Goal: Task Accomplishment & Management: Complete application form

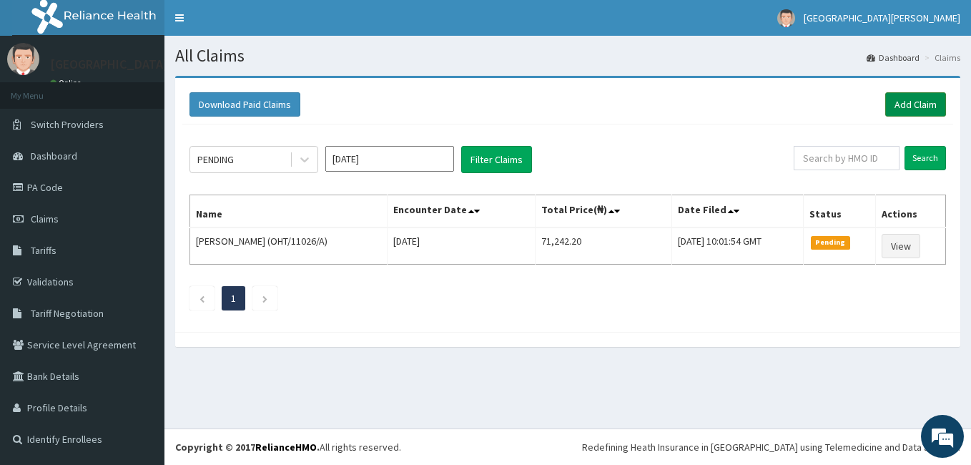
click at [924, 98] on link "Add Claim" at bounding box center [915, 104] width 61 height 24
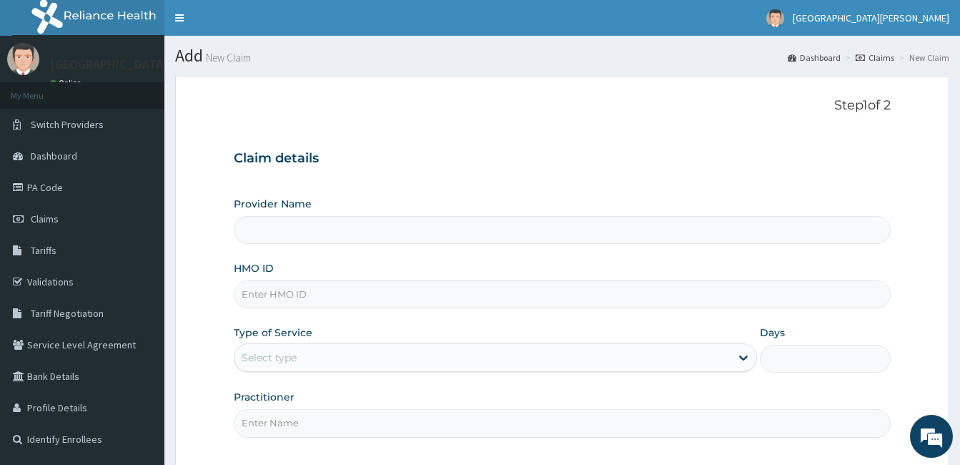
type input "St. Joseph Medical Centre"
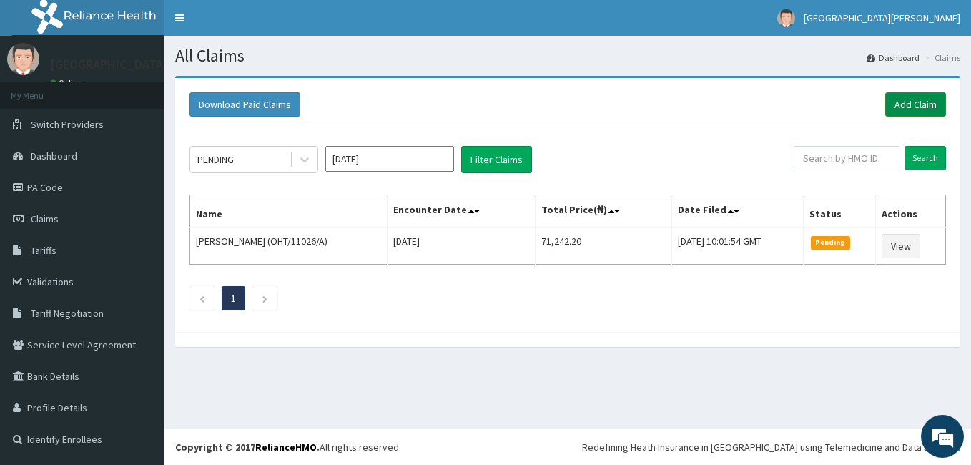
click at [910, 96] on link "Add Claim" at bounding box center [915, 104] width 61 height 24
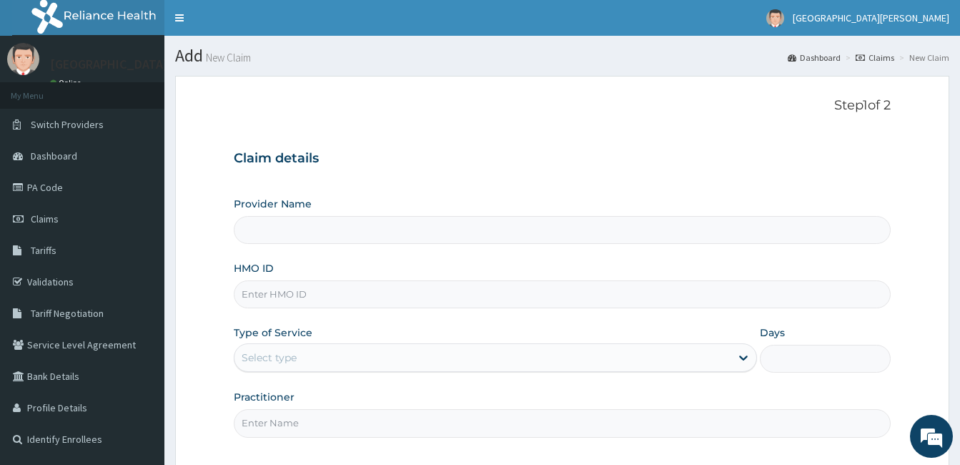
click at [307, 298] on input "HMO ID" at bounding box center [562, 294] width 657 height 28
type input "St. Joseph Medical Centre"
type input "SLT/10093/C"
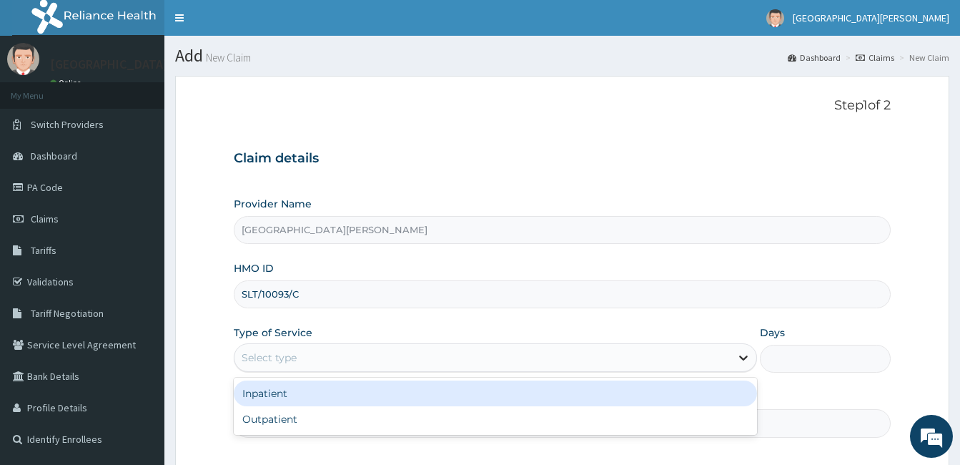
click at [738, 359] on icon at bounding box center [744, 357] width 14 height 14
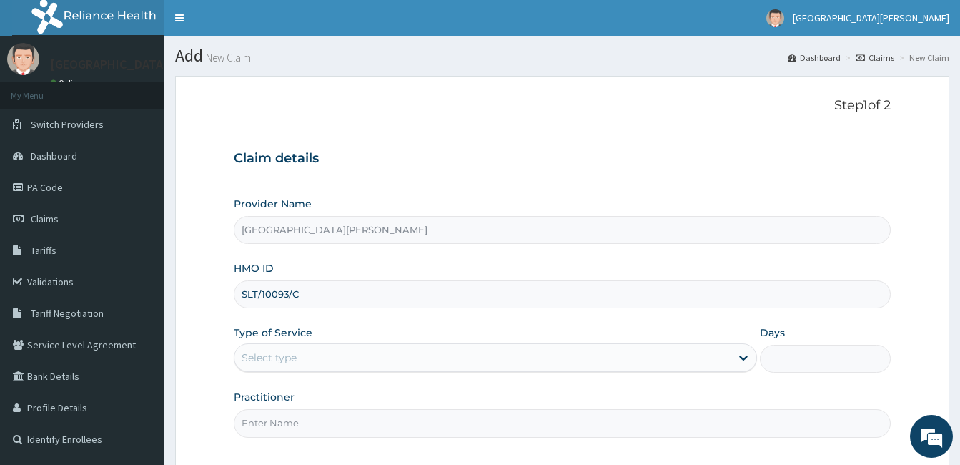
click at [624, 440] on div "Step 1 of 2 Claim details Provider Name St. Joseph Medical Centre HMO ID SLT/10…" at bounding box center [562, 272] width 657 height 349
click at [745, 359] on icon at bounding box center [743, 358] width 9 height 5
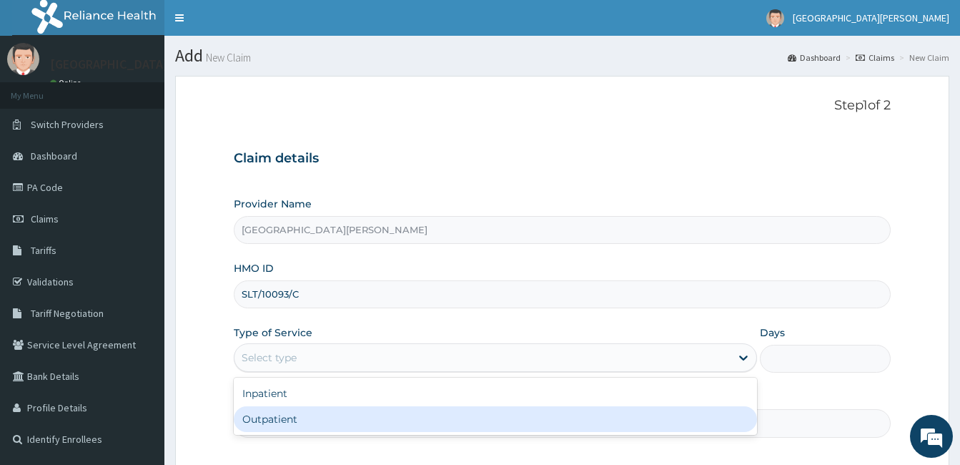
click at [711, 410] on div "Outpatient" at bounding box center [495, 419] width 523 height 26
type input "1"
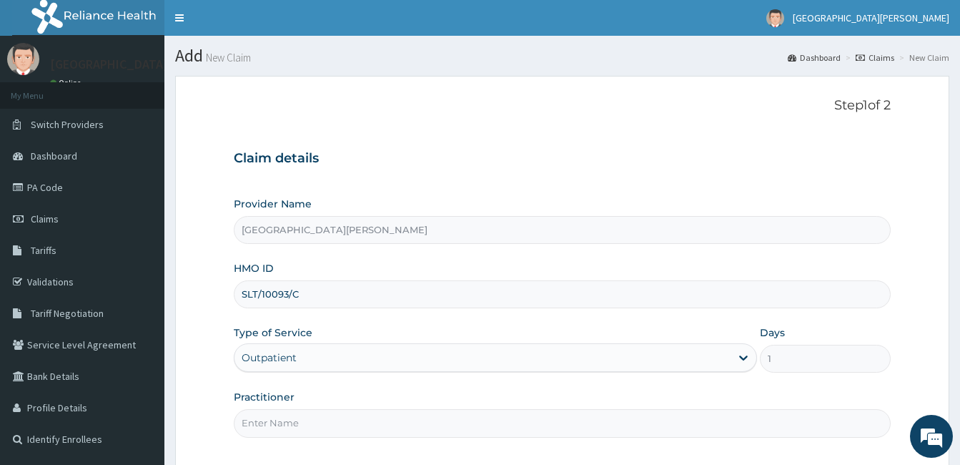
click at [569, 435] on input "Practitioner" at bounding box center [562, 423] width 657 height 28
type input "Dr. Sunday."
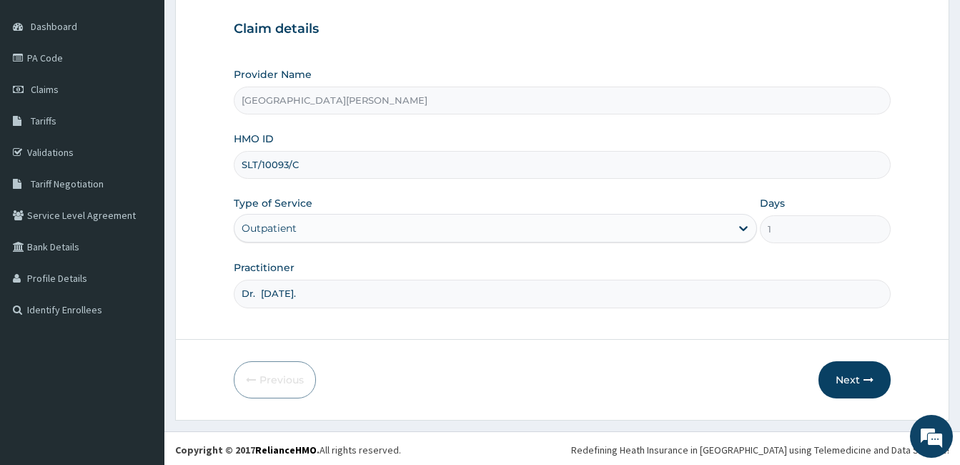
scroll to position [132, 0]
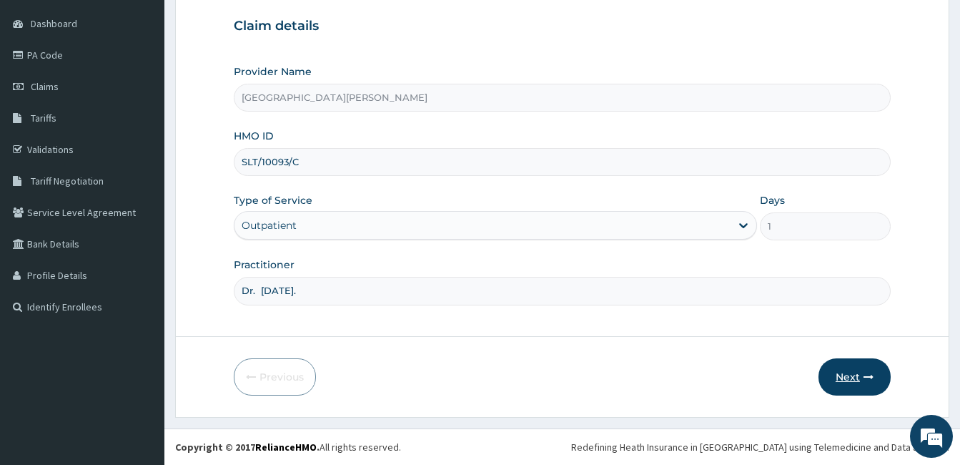
click at [857, 370] on button "Next" at bounding box center [855, 376] width 72 height 37
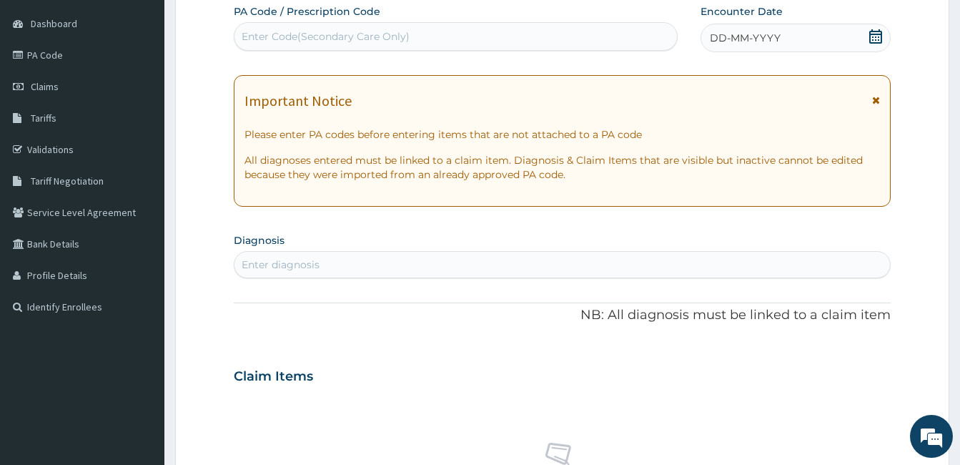
click at [875, 97] on icon at bounding box center [876, 100] width 8 height 10
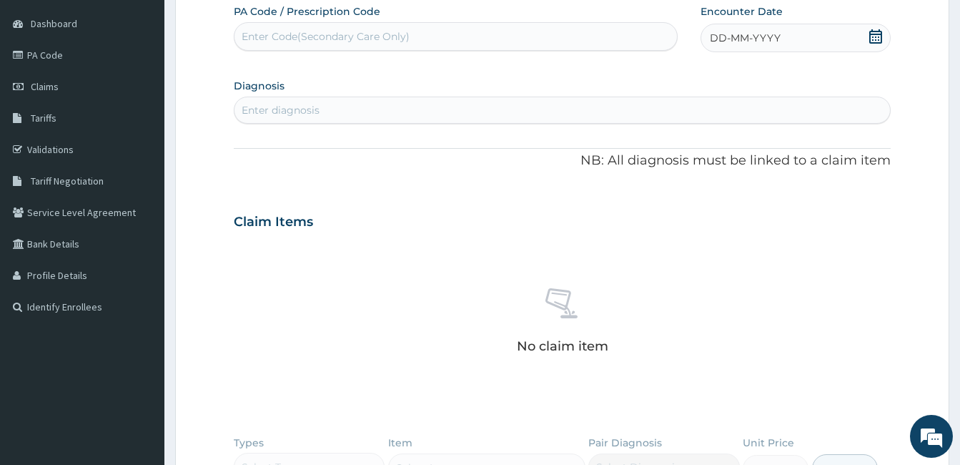
click at [869, 41] on icon at bounding box center [876, 36] width 14 height 14
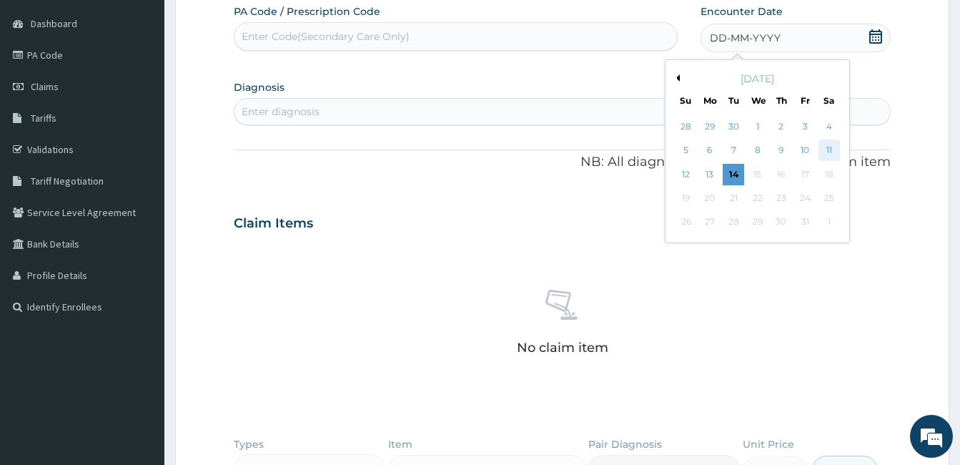
click at [830, 144] on div "11" at bounding box center [828, 150] width 21 height 21
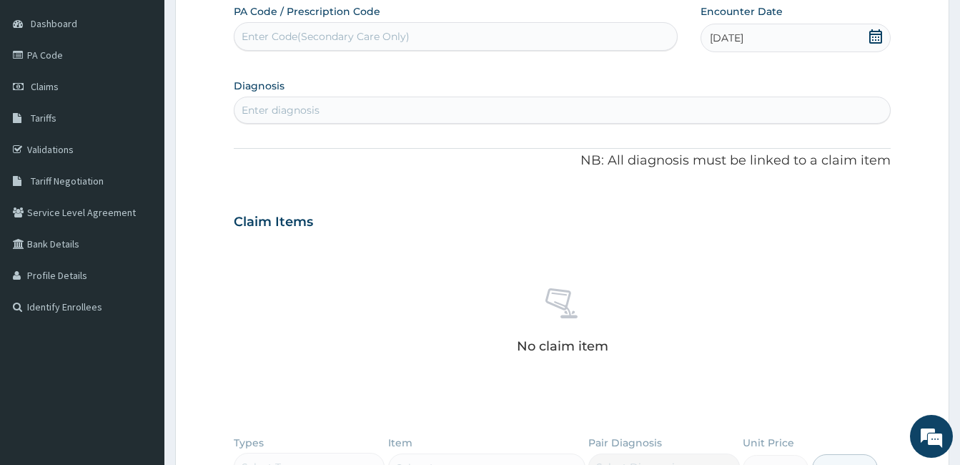
click at [288, 107] on div "Enter diagnosis" at bounding box center [281, 110] width 78 height 14
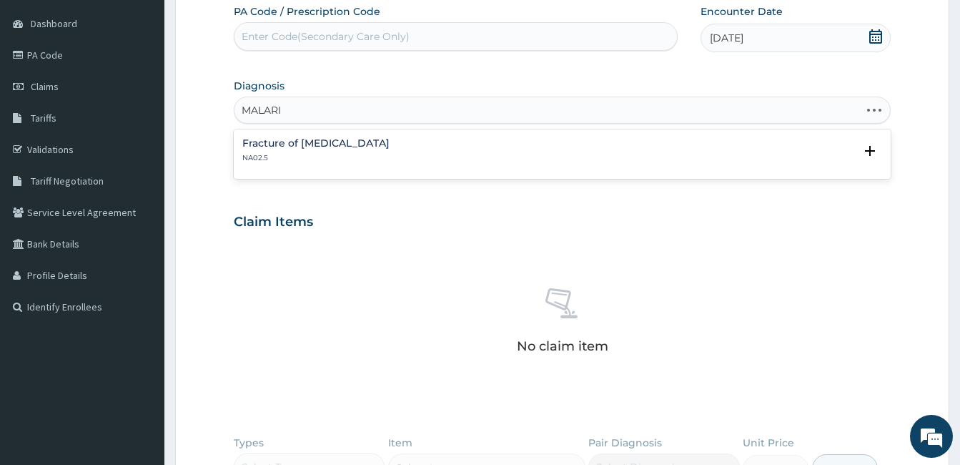
type input "MALARIA"
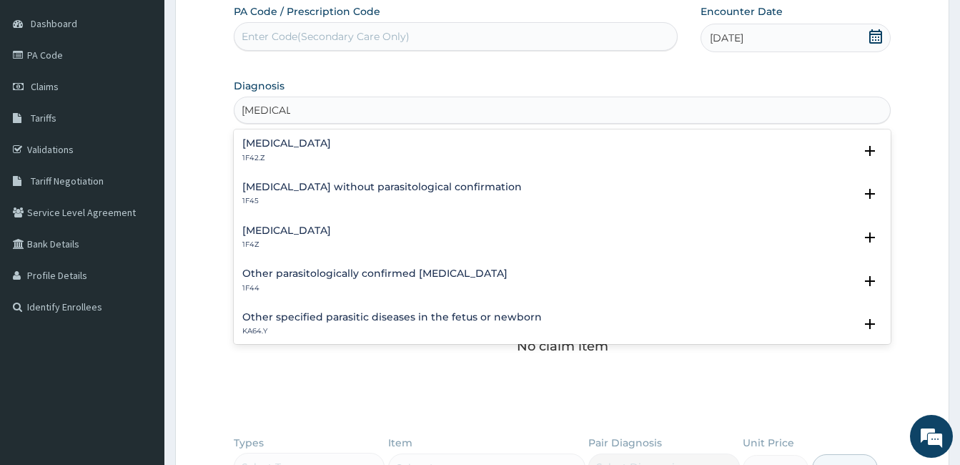
click at [292, 230] on h4 "Malaria, unspecified" at bounding box center [286, 230] width 89 height 11
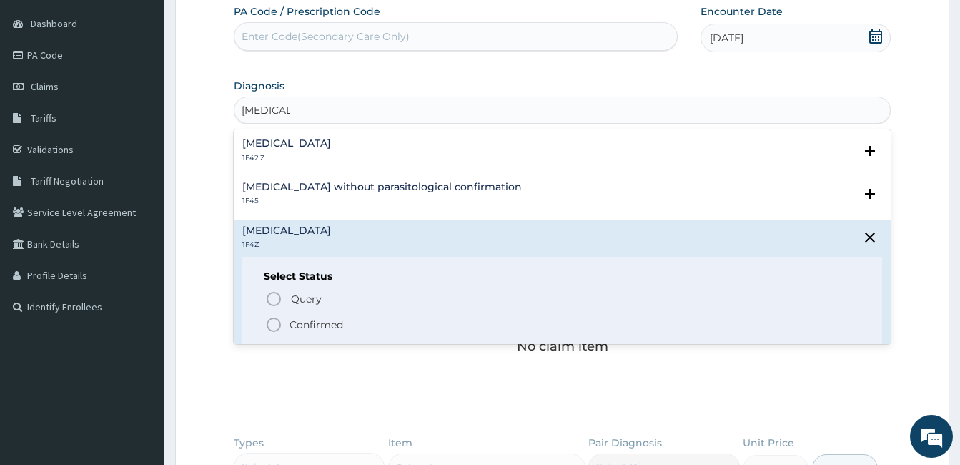
click at [272, 324] on icon "status option filled" at bounding box center [273, 324] width 17 height 17
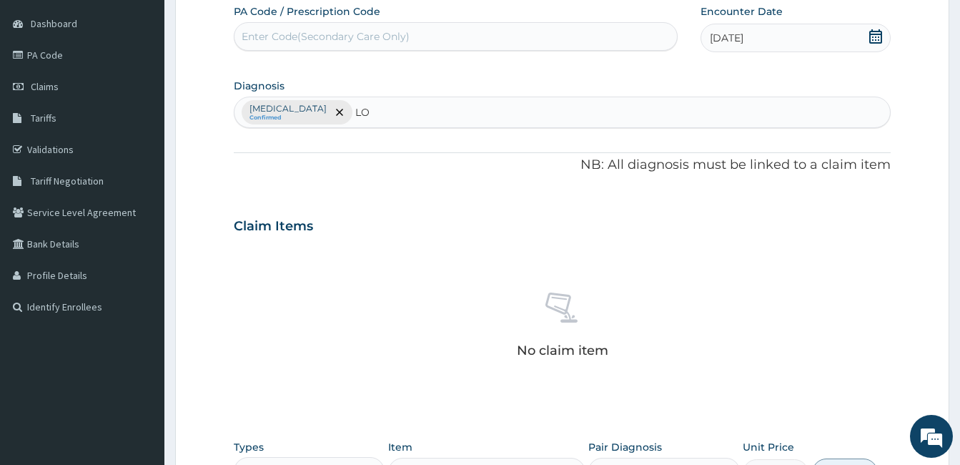
type input "L"
type input "UPPER RESPIRATORY"
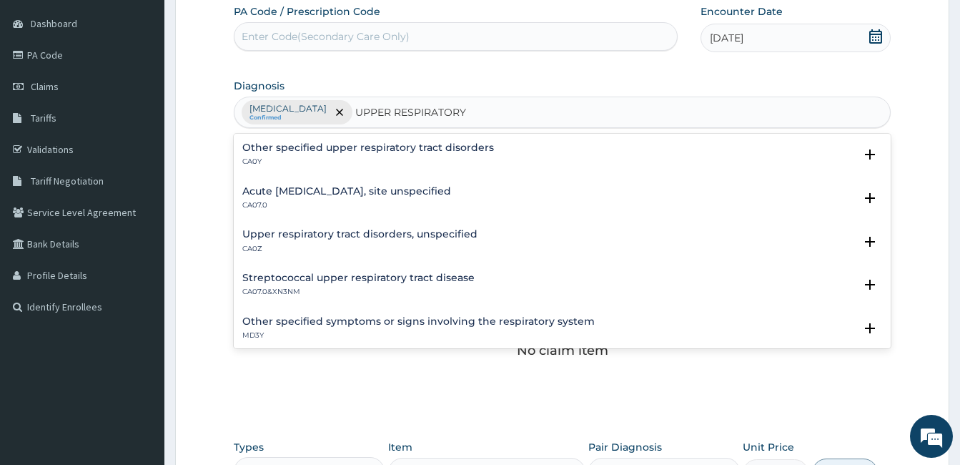
click at [269, 184] on div "Acute upper respiratory infection, site unspecified CA07.0 Select Status Query …" at bounding box center [562, 202] width 657 height 44
click at [270, 191] on h4 "Acute upper respiratory infection, site unspecified" at bounding box center [346, 191] width 209 height 11
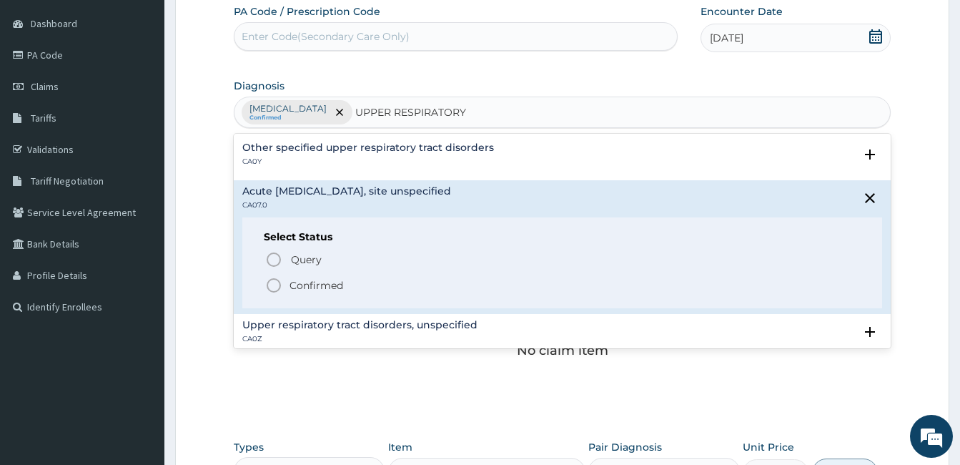
click at [279, 280] on icon "status option filled" at bounding box center [273, 285] width 17 height 17
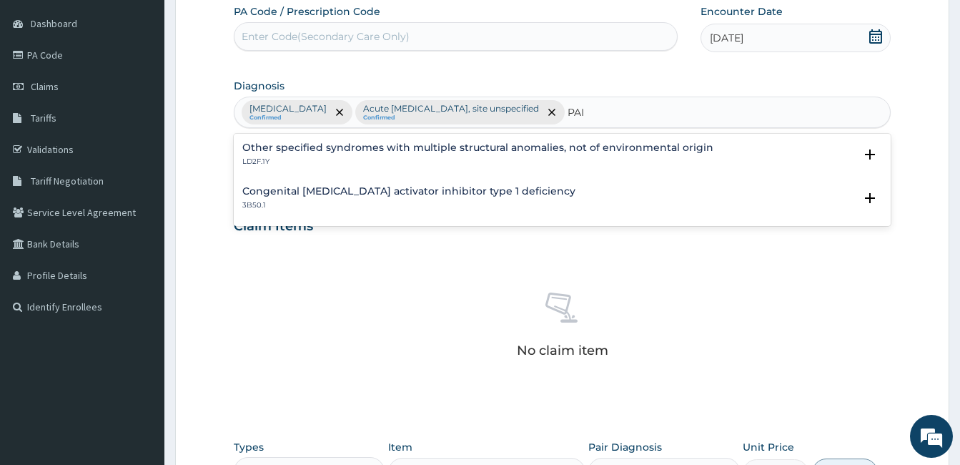
type input "PAIN"
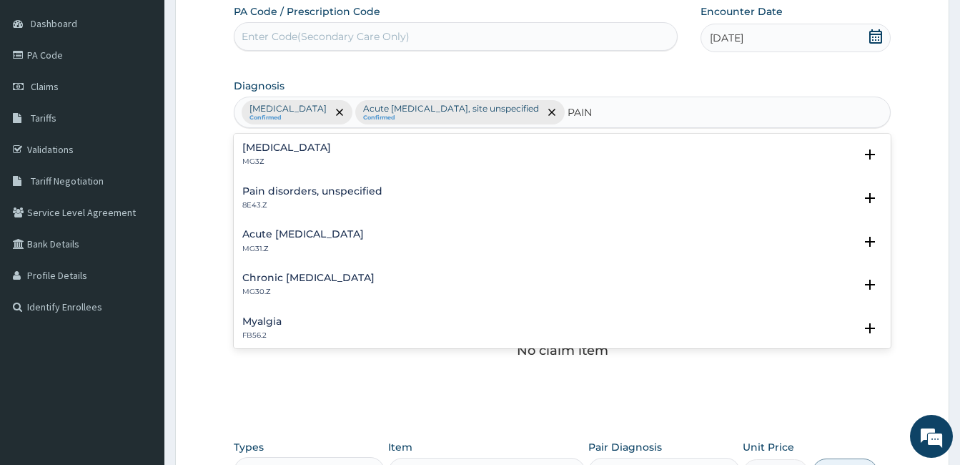
click at [255, 149] on h4 "Pain, unspecified" at bounding box center [286, 147] width 89 height 11
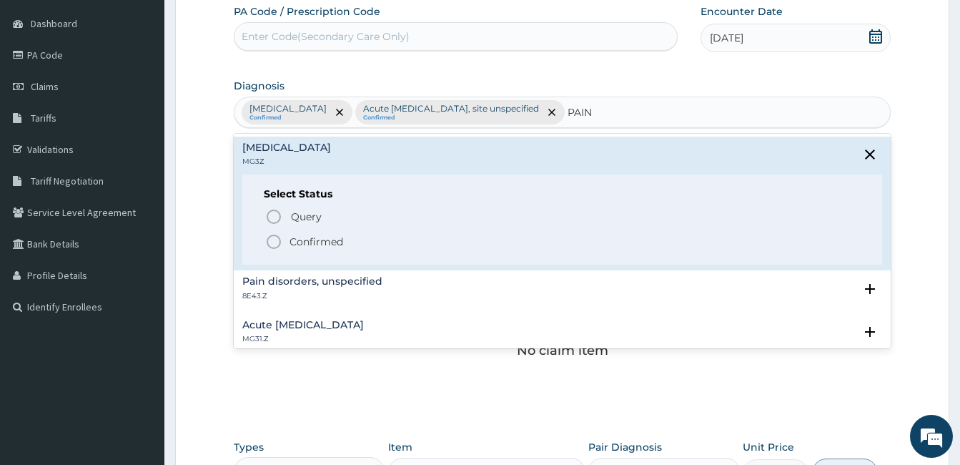
click at [275, 240] on icon "status option filled" at bounding box center [273, 241] width 17 height 17
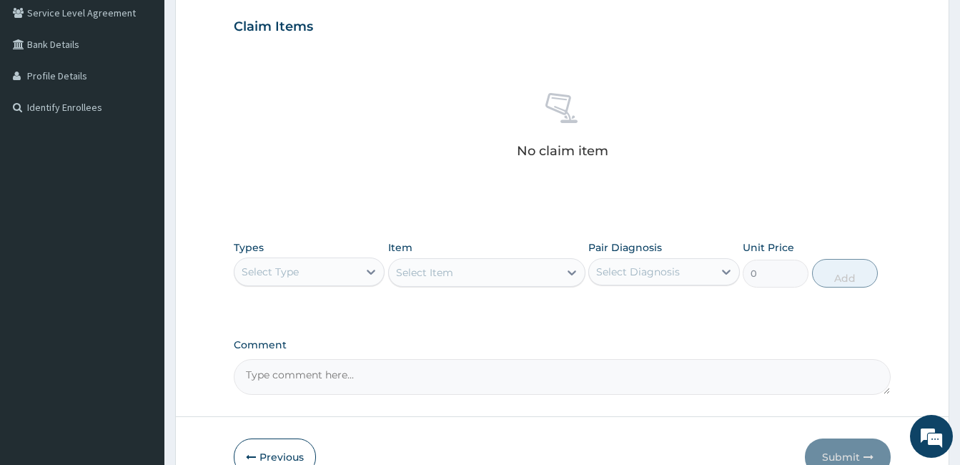
scroll to position [333, 0]
click at [369, 271] on icon at bounding box center [372, 271] width 9 height 5
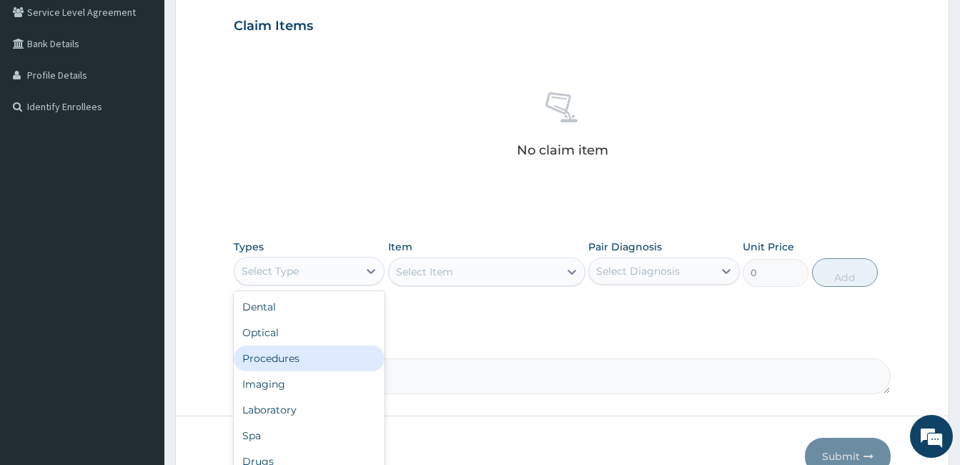
click at [322, 350] on div "Procedures" at bounding box center [309, 358] width 151 height 26
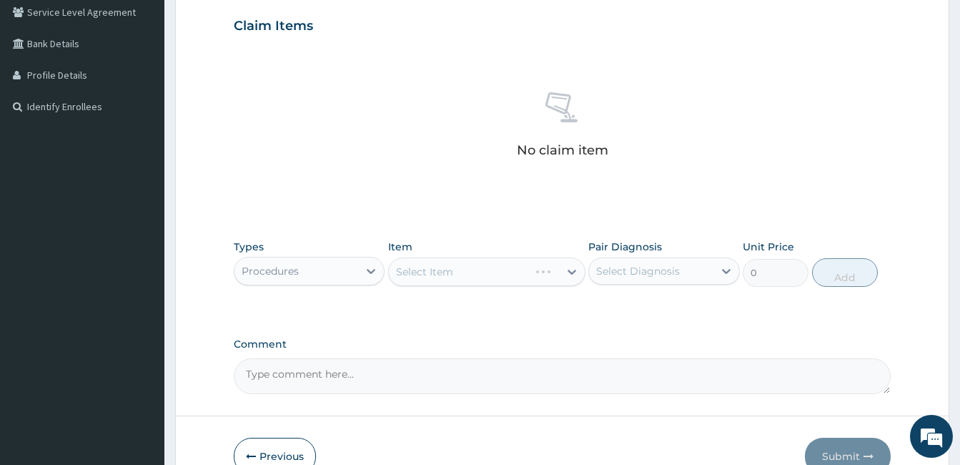
click at [551, 269] on div "Select Item" at bounding box center [486, 271] width 197 height 29
click at [551, 269] on div "Select Item" at bounding box center [474, 271] width 170 height 23
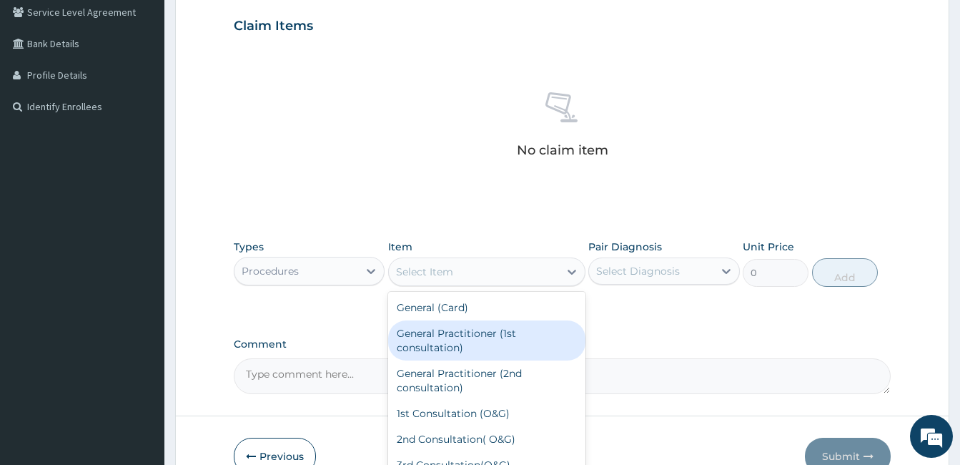
click at [539, 330] on div "General Practitioner (1st consultation)" at bounding box center [486, 340] width 197 height 40
type input "1500"
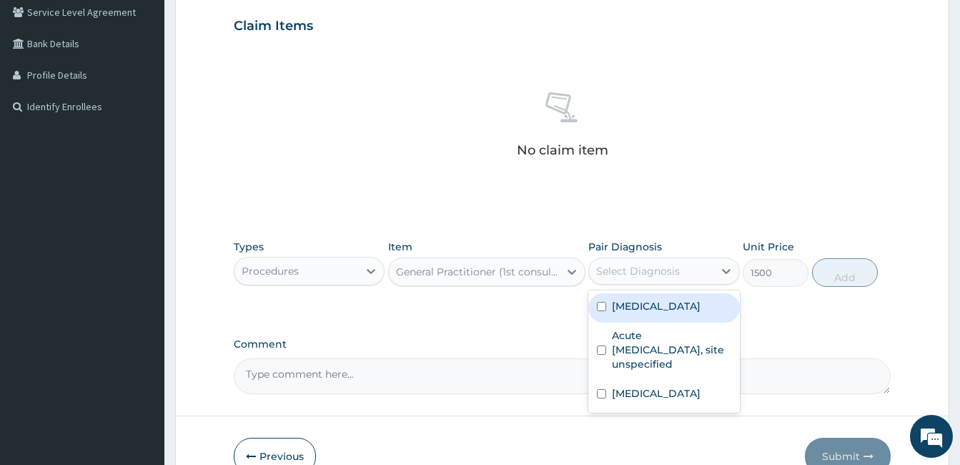
click at [657, 265] on div "Select Diagnosis" at bounding box center [638, 271] width 84 height 14
click at [604, 305] on input "checkbox" at bounding box center [601, 306] width 9 height 9
checkbox input "true"
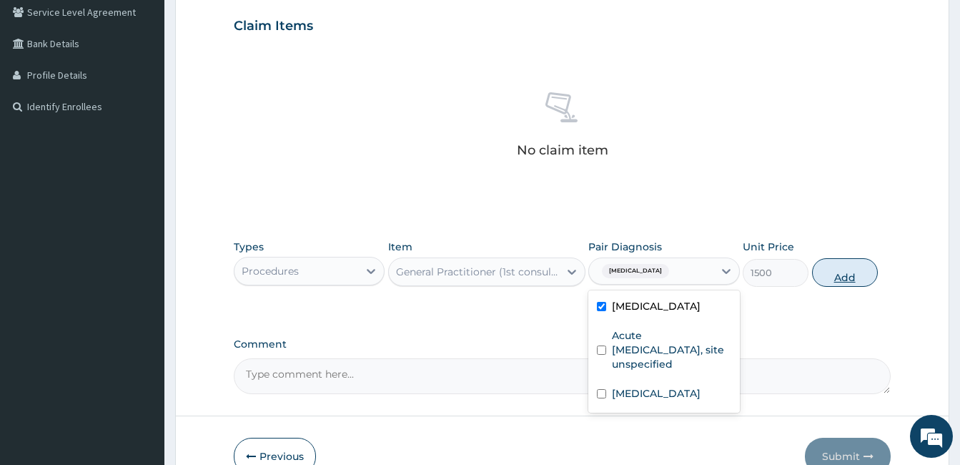
click at [852, 276] on button "Add" at bounding box center [845, 272] width 66 height 29
type input "0"
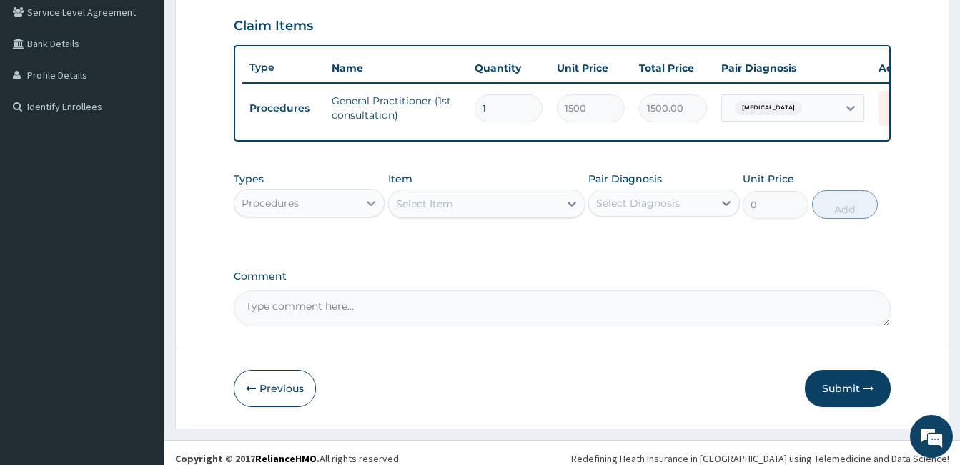
click at [368, 206] on icon at bounding box center [372, 203] width 9 height 5
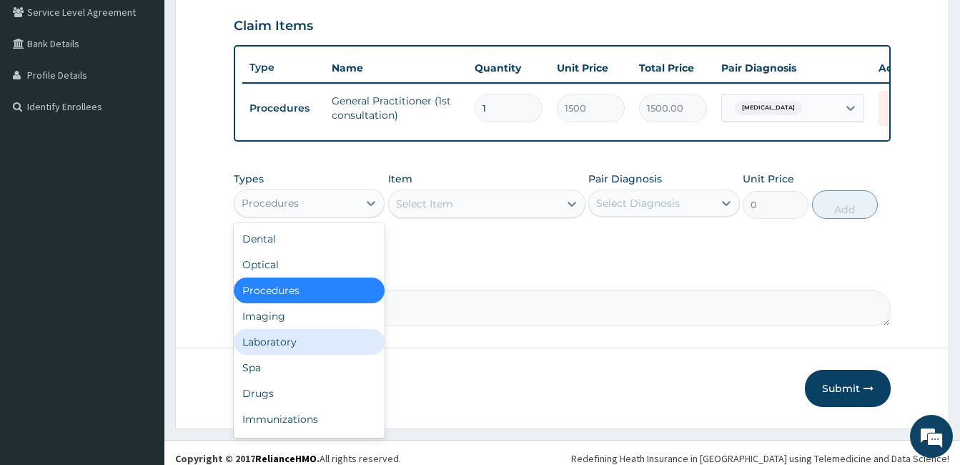
click at [328, 348] on div "Laboratory" at bounding box center [309, 342] width 151 height 26
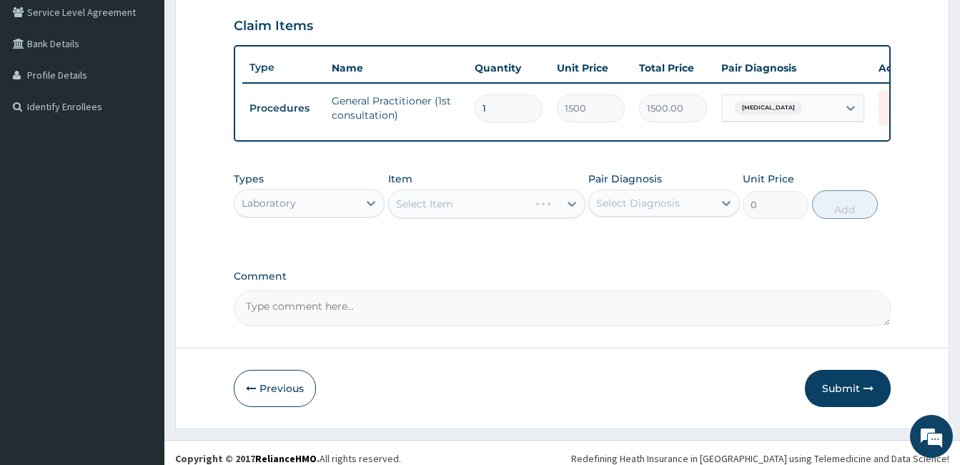
click at [492, 215] on div "Select Item" at bounding box center [486, 204] width 197 height 29
click at [487, 208] on div "Select Item" at bounding box center [474, 203] width 170 height 23
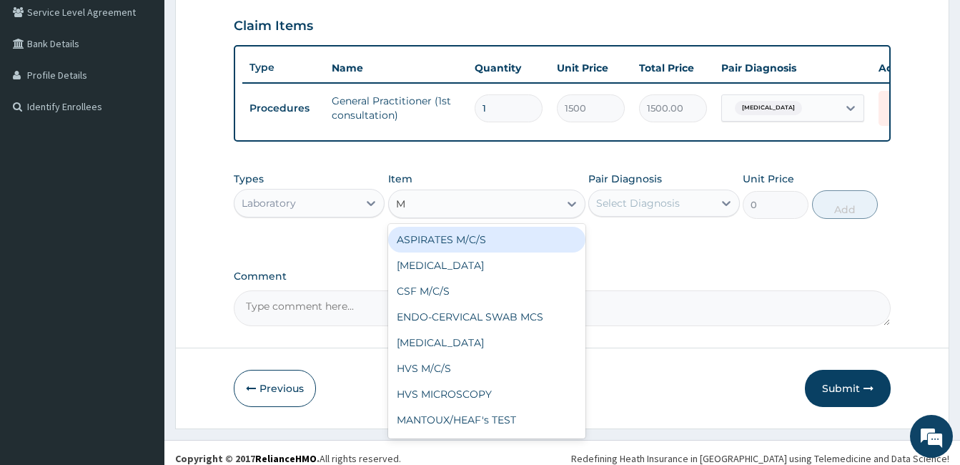
type input "MP"
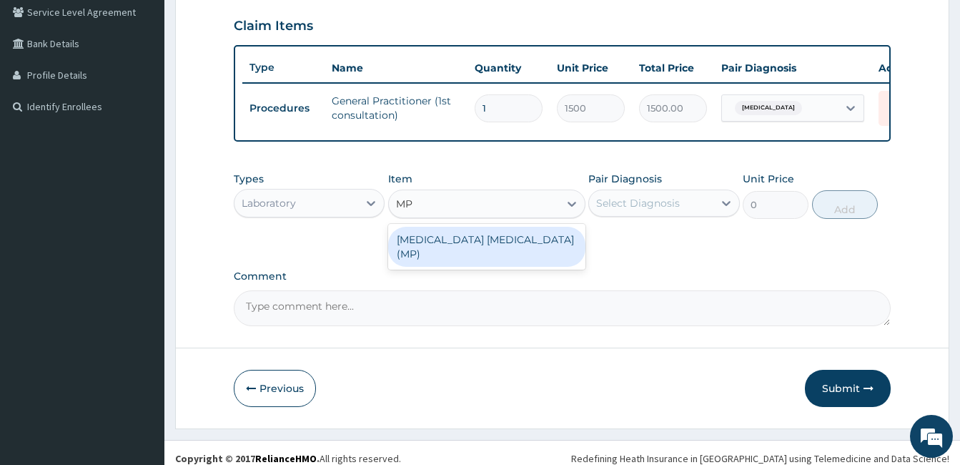
click at [486, 245] on div "MALARIA PARASITE (MP)" at bounding box center [486, 247] width 197 height 40
type input "560"
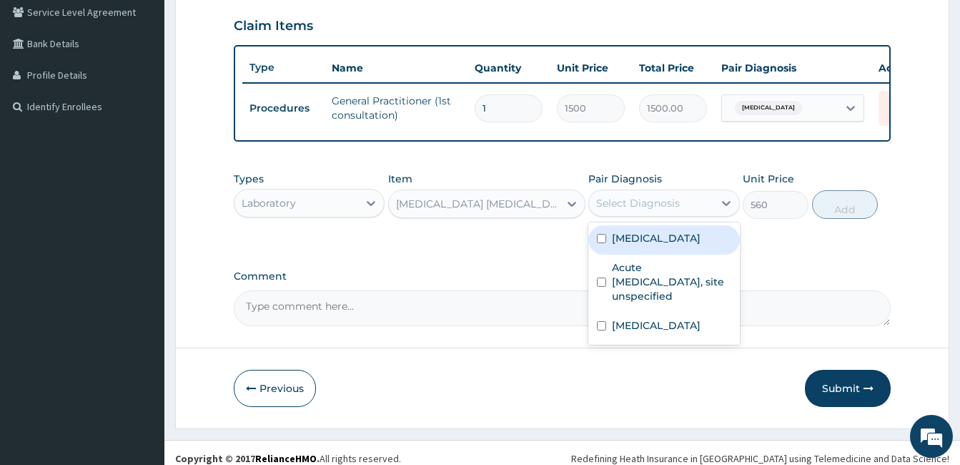
click at [646, 210] on div "Select Diagnosis" at bounding box center [638, 203] width 84 height 14
click at [602, 243] on input "checkbox" at bounding box center [601, 238] width 9 height 9
checkbox input "true"
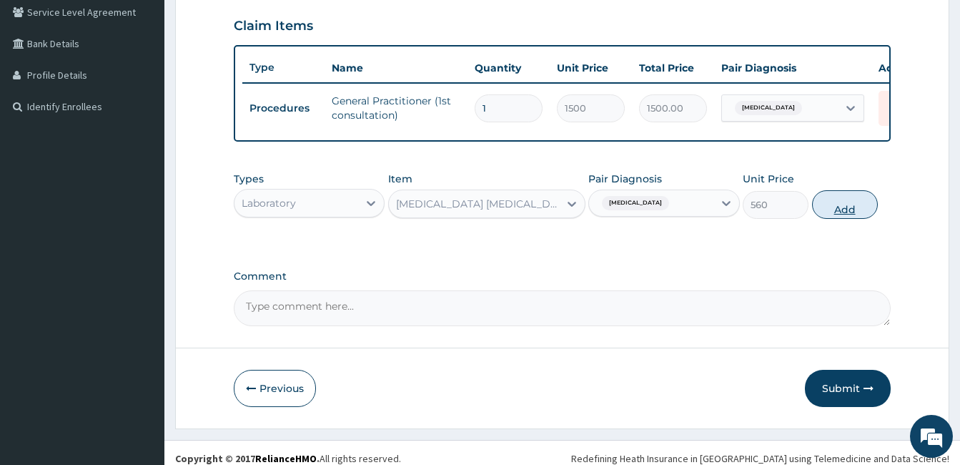
drag, startPoint x: 857, startPoint y: 208, endPoint x: 846, endPoint y: 220, distance: 15.7
click at [846, 219] on button "Add" at bounding box center [845, 204] width 66 height 29
type input "0"
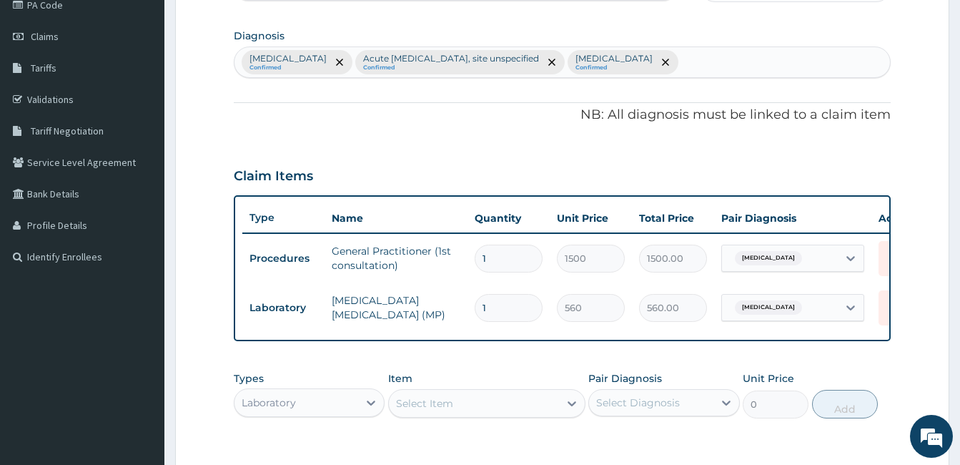
scroll to position [161, 0]
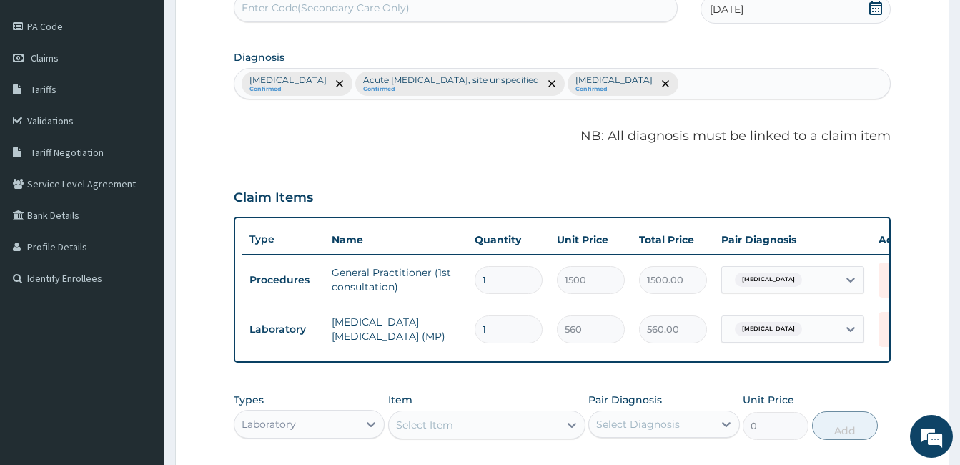
click at [750, 79] on div "Malaria, unspecified Confirmed Acute upper respiratory infection, site unspecif…" at bounding box center [563, 84] width 656 height 30
type input "SEPSIS"
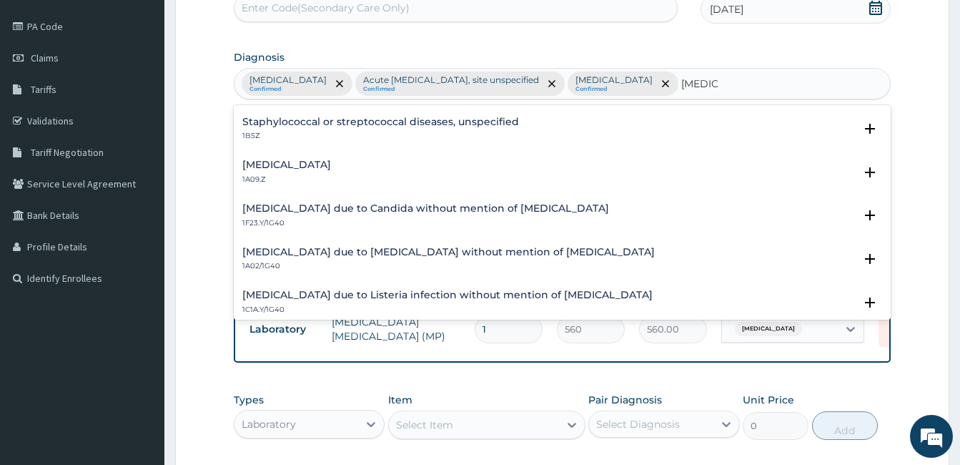
scroll to position [172, 0]
click at [331, 164] on h4 "Salmonella infection, unspecified" at bounding box center [286, 164] width 89 height 11
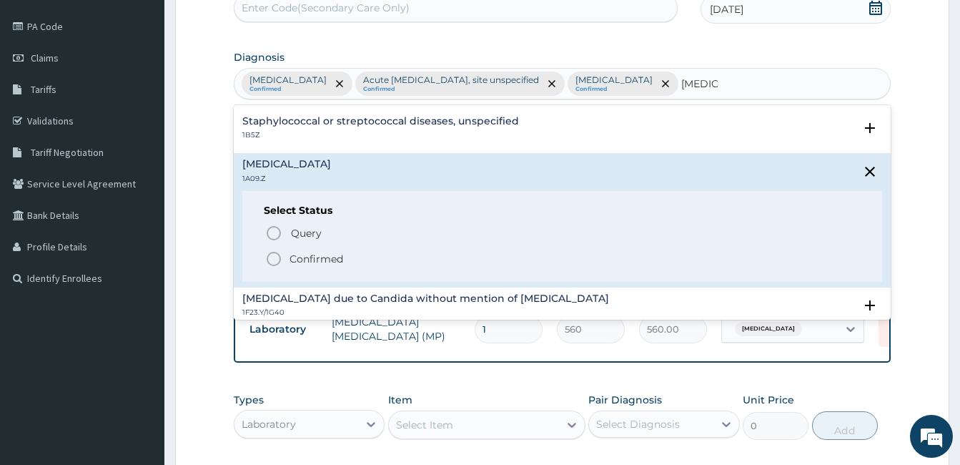
click at [275, 255] on icon "status option filled" at bounding box center [273, 258] width 17 height 17
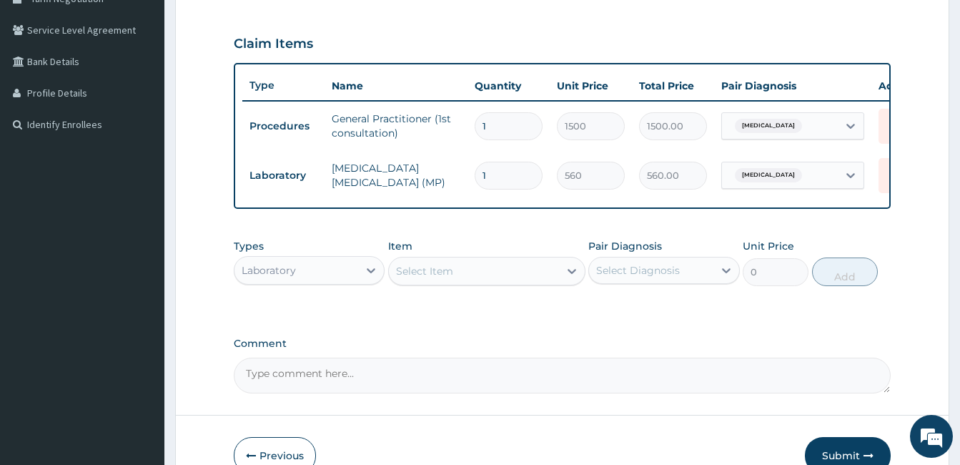
scroll to position [333, 0]
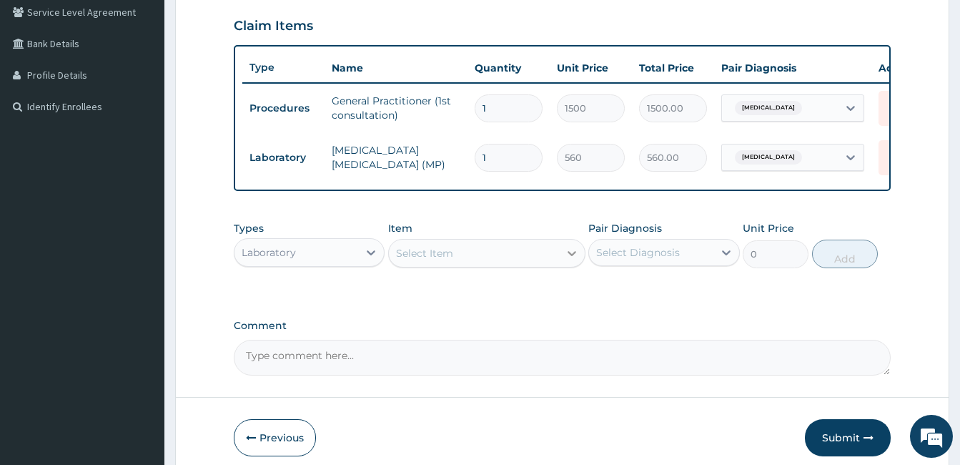
click at [568, 260] on icon at bounding box center [572, 253] width 14 height 14
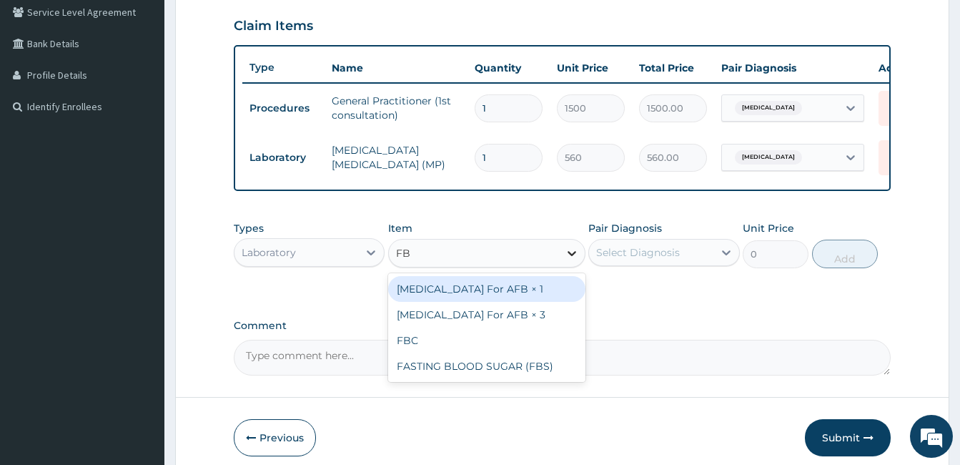
type input "FBC"
click at [560, 302] on div "FBC" at bounding box center [486, 289] width 197 height 26
type input "1600"
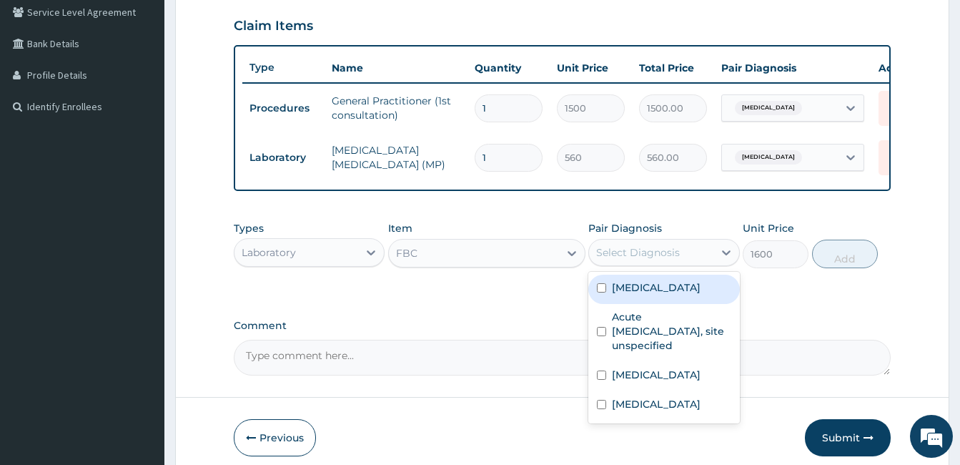
click at [668, 260] on div "Select Diagnosis" at bounding box center [638, 252] width 84 height 14
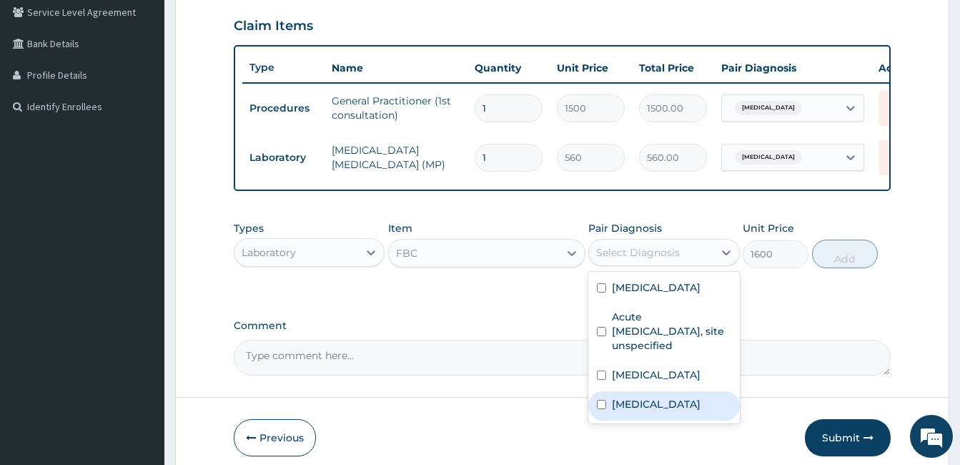
click at [604, 409] on input "checkbox" at bounding box center [601, 404] width 9 height 9
checkbox input "true"
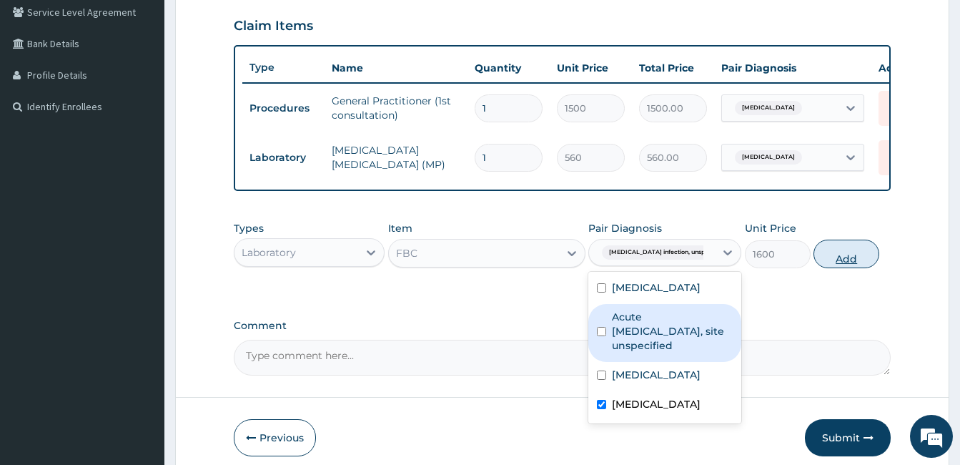
click at [839, 268] on button "Add" at bounding box center [847, 254] width 66 height 29
type input "0"
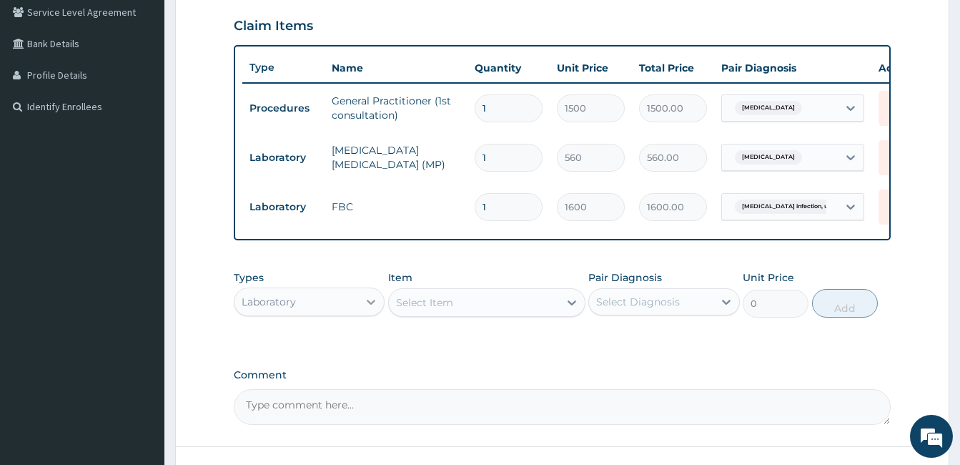
click at [373, 309] on icon at bounding box center [371, 302] width 14 height 14
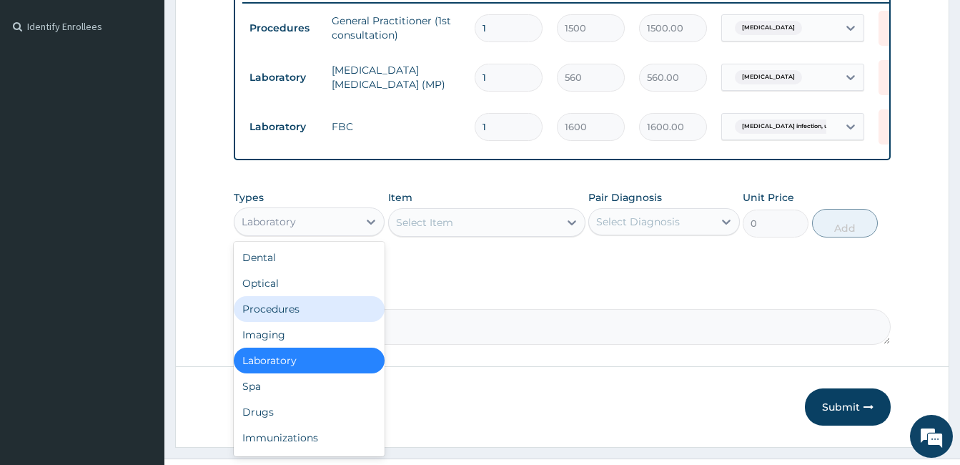
scroll to position [418, 0]
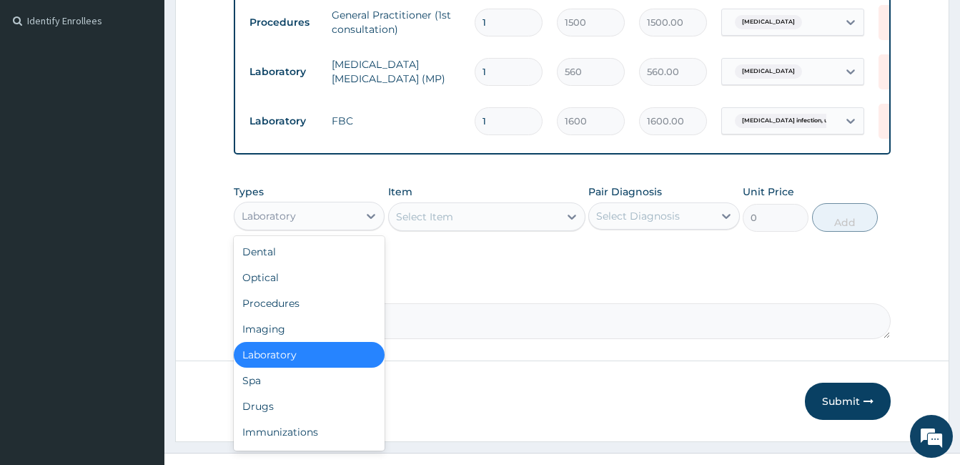
click at [297, 368] on div "Laboratory" at bounding box center [309, 355] width 151 height 26
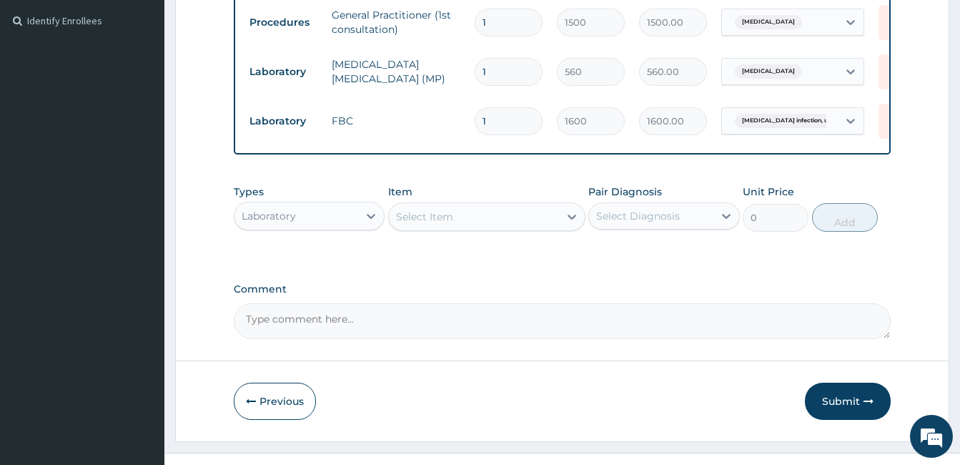
click at [512, 228] on div "Select Item" at bounding box center [474, 216] width 170 height 23
type input "AMOXICILLIN"
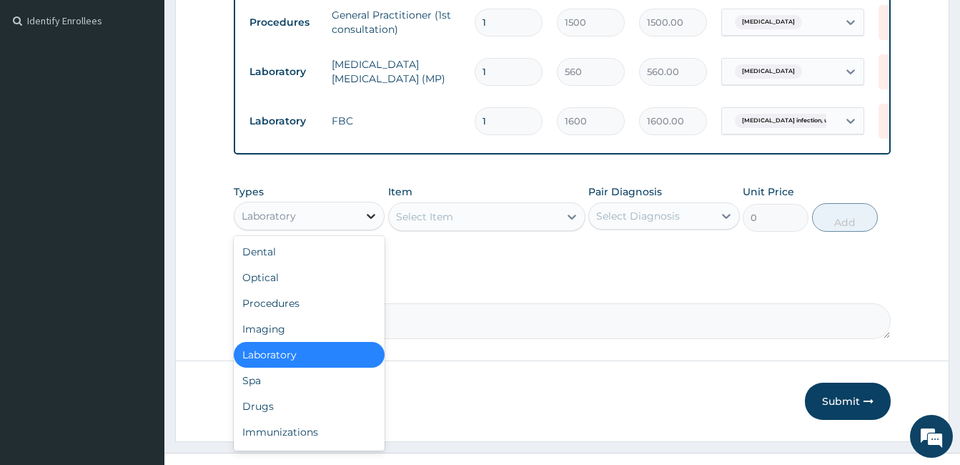
click at [369, 219] on icon at bounding box center [372, 216] width 9 height 5
click at [320, 419] on div "Drugs" at bounding box center [309, 406] width 151 height 26
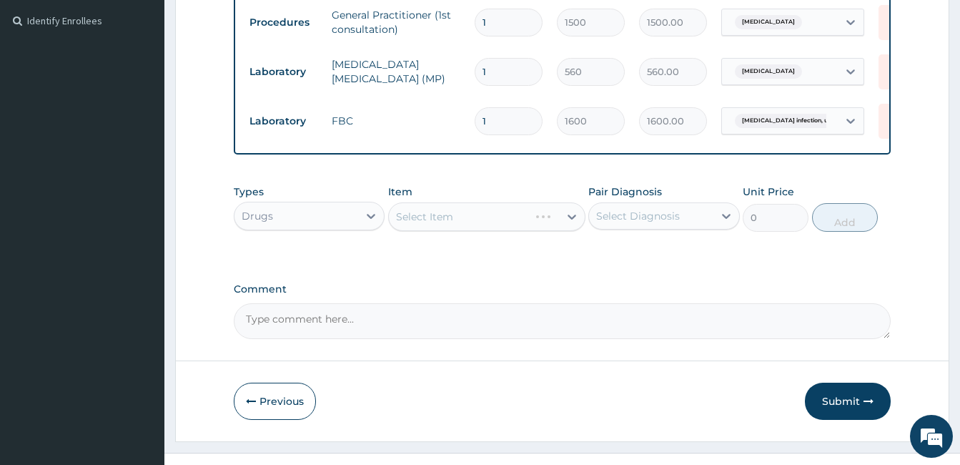
click at [478, 231] on div "Select Item" at bounding box center [486, 216] width 197 height 29
click at [478, 228] on div "Select Item" at bounding box center [459, 216] width 140 height 23
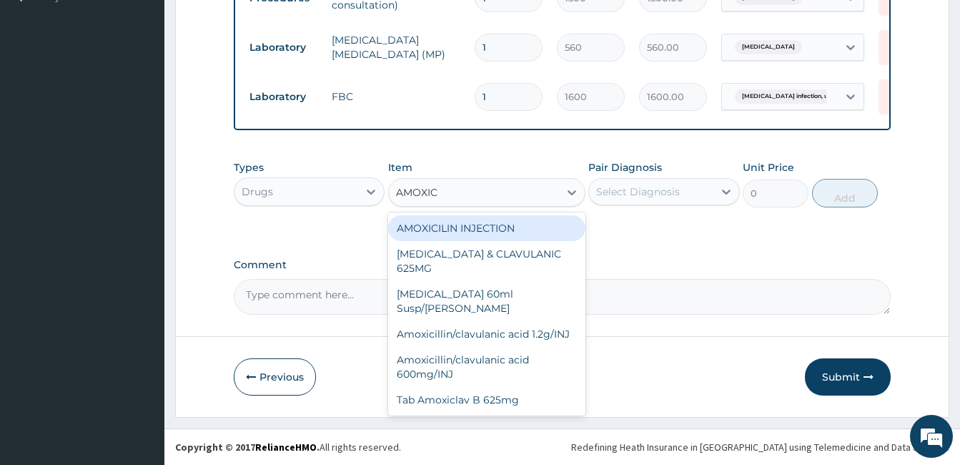
scroll to position [0, 0]
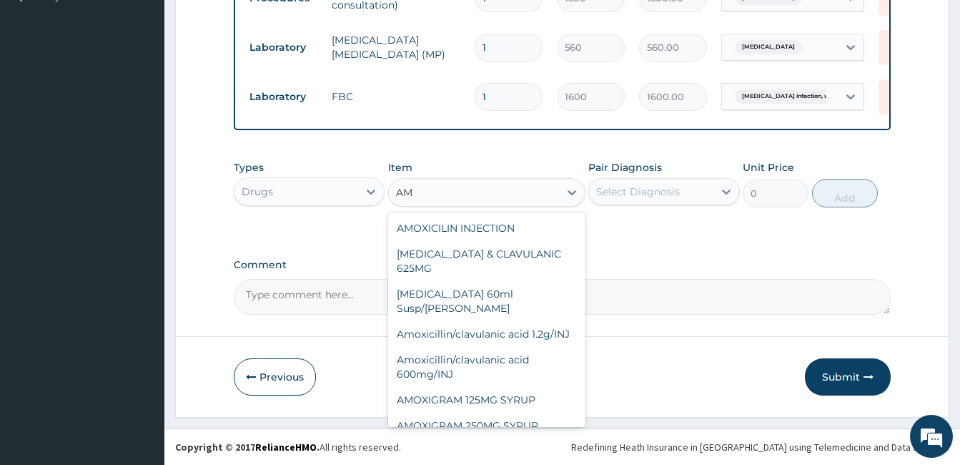
type input "A"
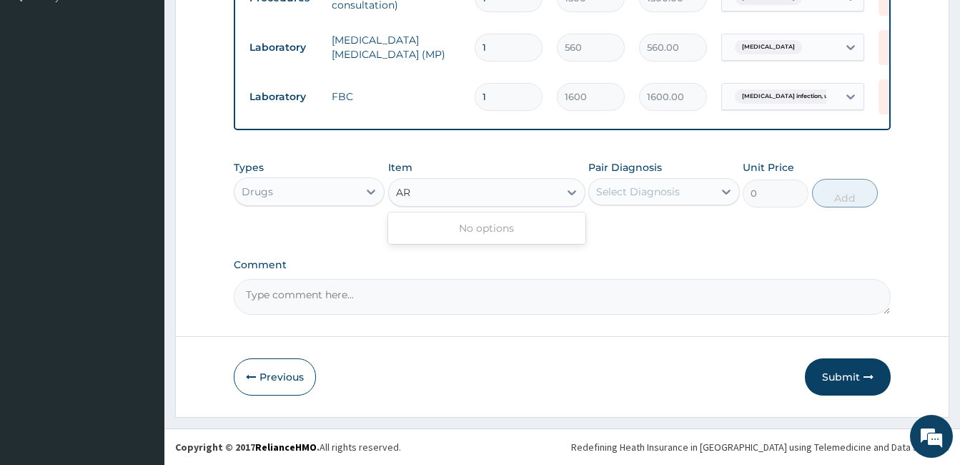
type input "A"
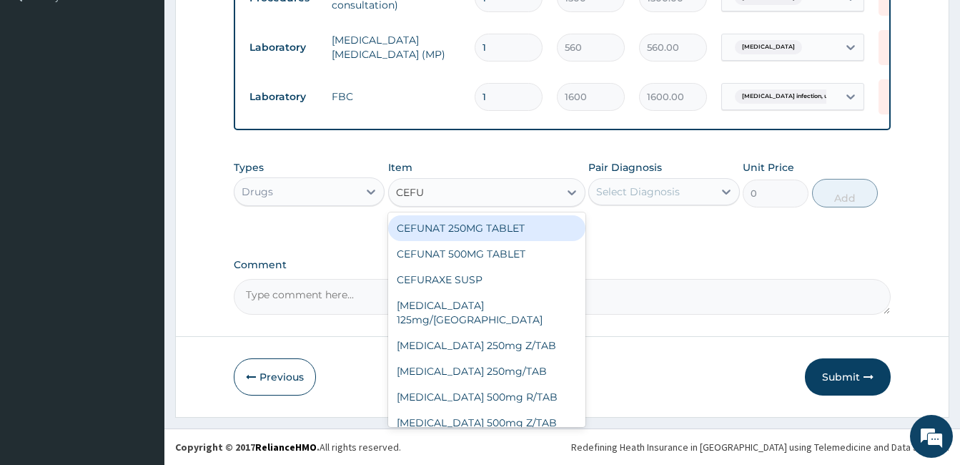
type input "CEFUR"
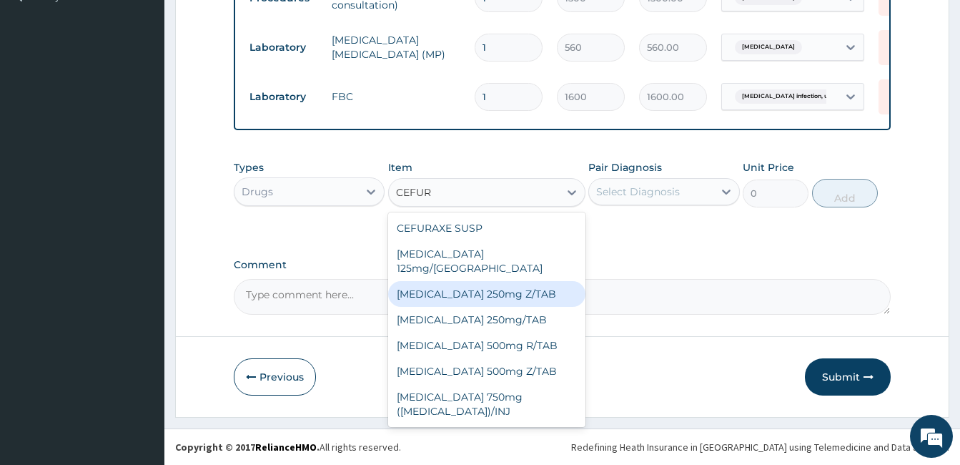
click at [518, 281] on div "Cefuroxime 250mg Z/TAB" at bounding box center [486, 294] width 197 height 26
type input "105"
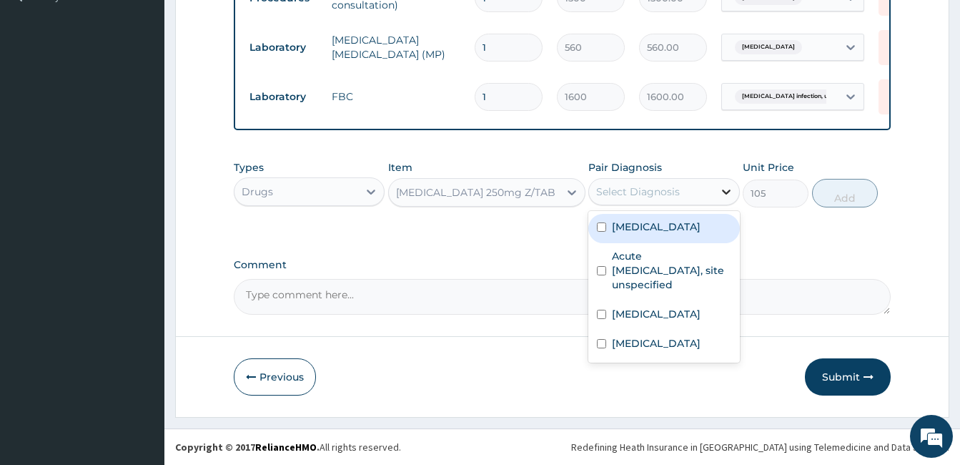
click at [714, 186] on div at bounding box center [727, 192] width 26 height 26
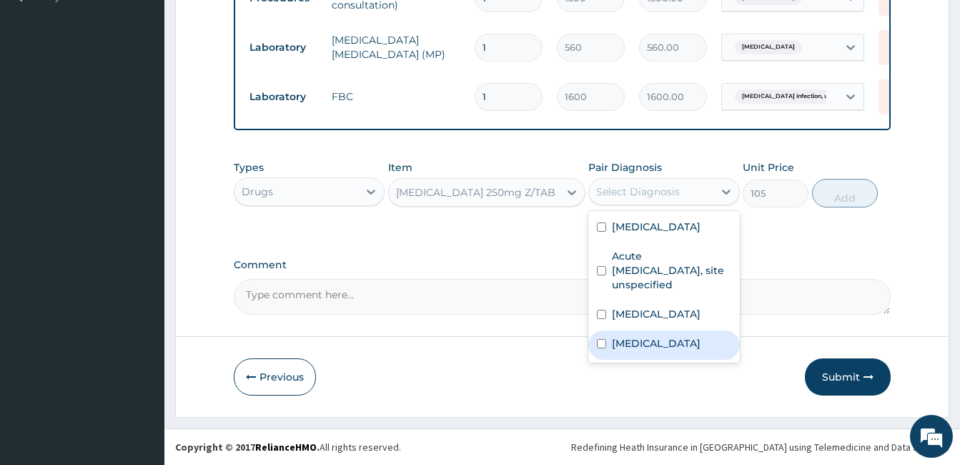
click at [603, 345] on input "checkbox" at bounding box center [601, 343] width 9 height 9
checkbox input "true"
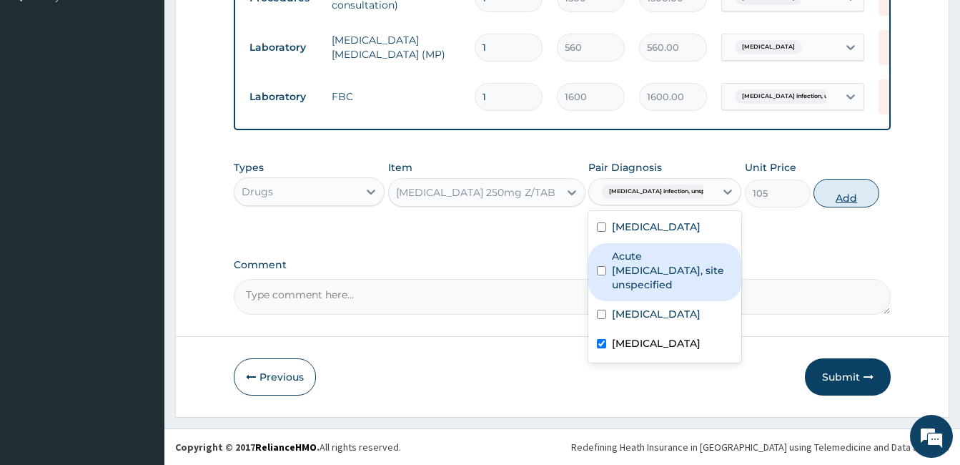
click at [832, 183] on button "Add" at bounding box center [847, 193] width 66 height 29
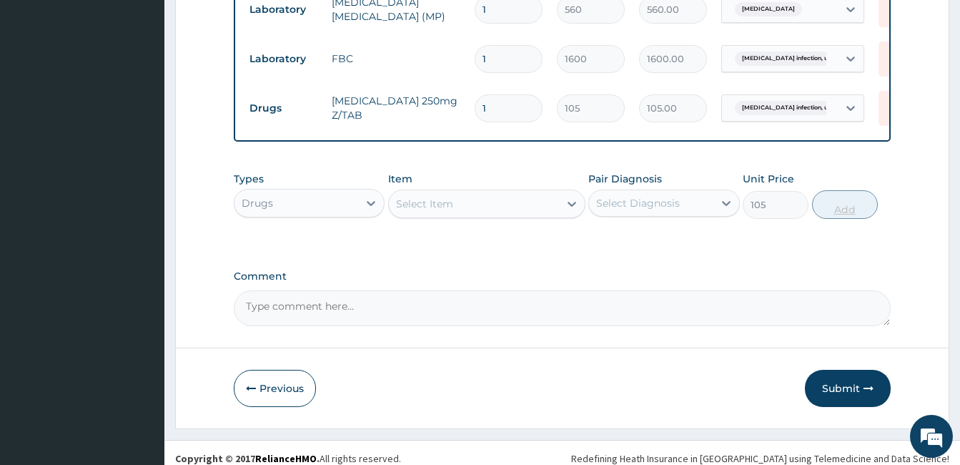
type input "0"
type input "14"
type input "1470.00"
type input "14"
click at [536, 215] on div "Select Item" at bounding box center [474, 203] width 170 height 23
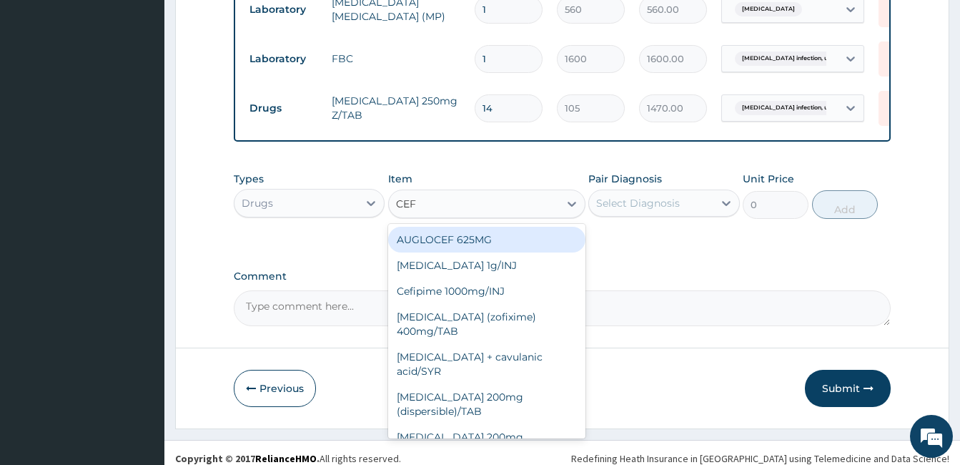
type input "CEFT"
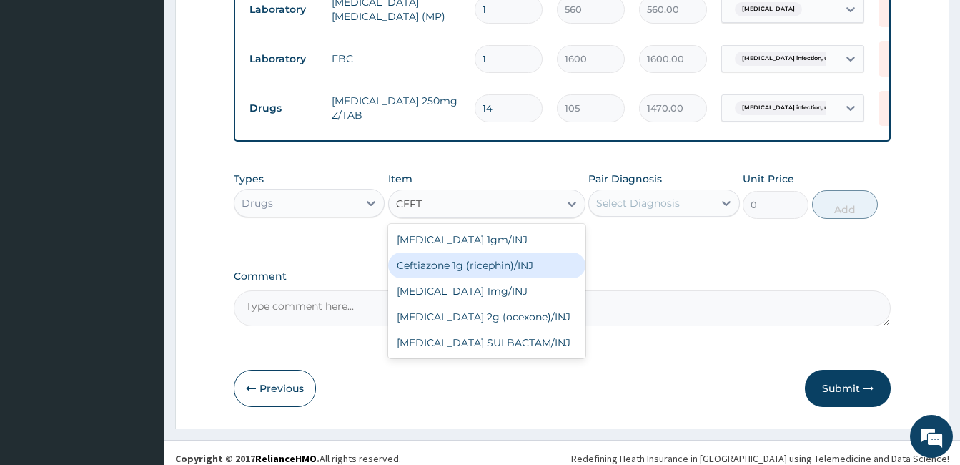
click at [512, 278] on div "Ceftiazone 1g (ricephin)/INJ" at bounding box center [486, 265] width 197 height 26
type input "1023.75"
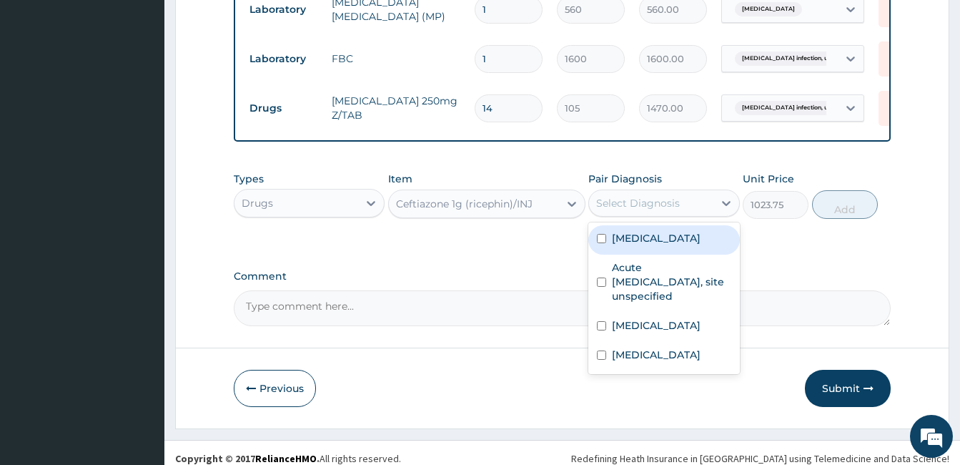
click at [685, 215] on div "Select Diagnosis" at bounding box center [651, 203] width 124 height 23
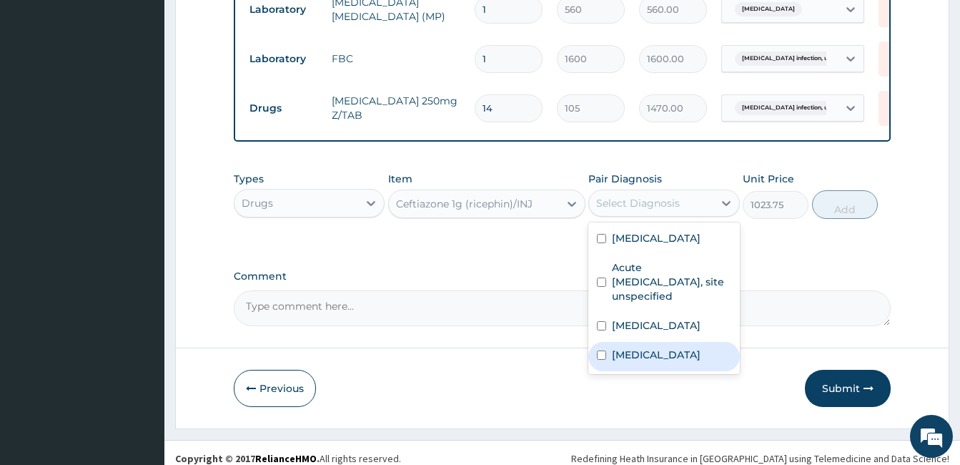
click at [600, 360] on input "checkbox" at bounding box center [601, 354] width 9 height 9
checkbox input "true"
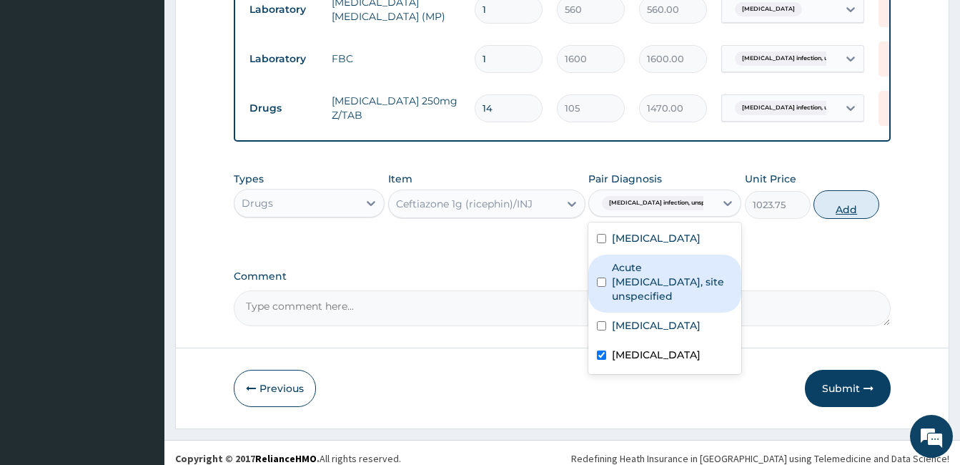
click at [857, 219] on button "Add" at bounding box center [847, 204] width 66 height 29
type input "0"
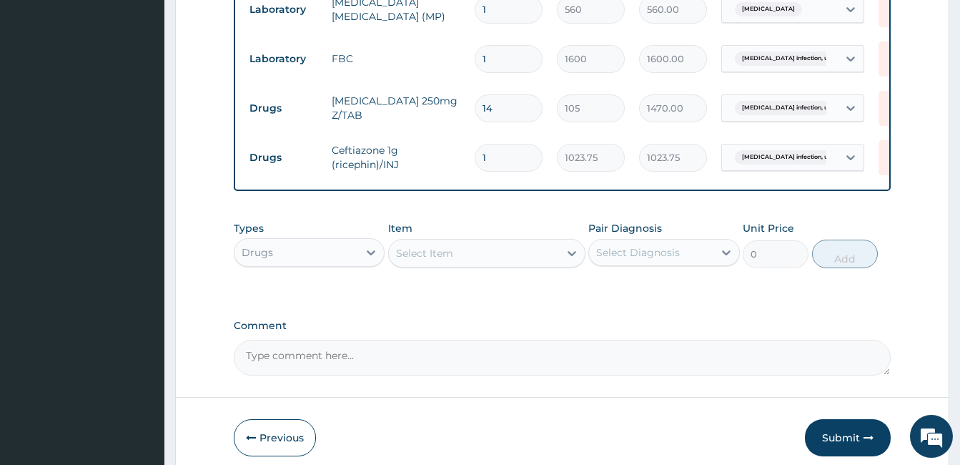
click at [531, 265] on div "Select Item" at bounding box center [474, 253] width 170 height 23
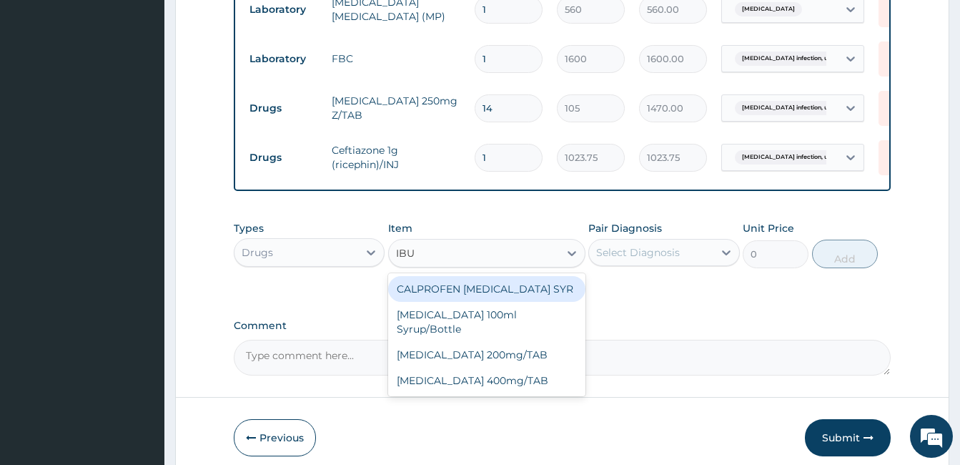
type input "IBU"
click at [487, 172] on input "1" at bounding box center [509, 158] width 68 height 28
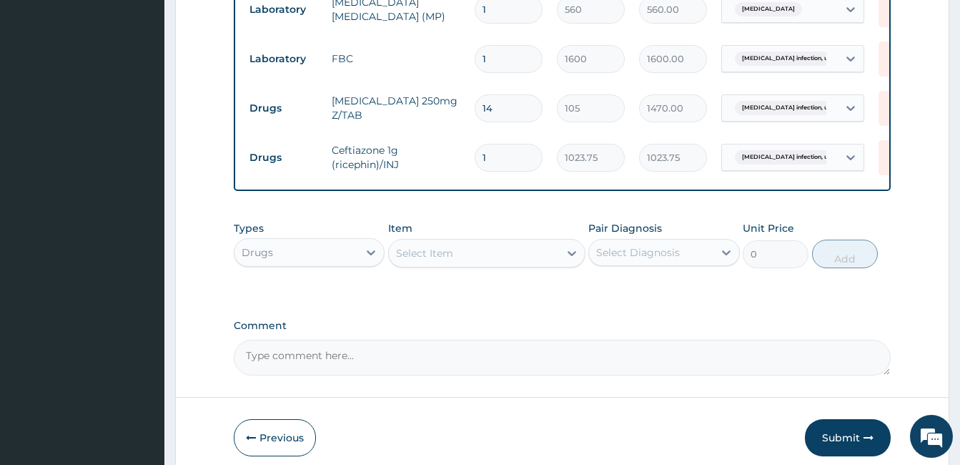
type input "0.00"
type input "3"
type input "3071.25"
type input "3"
click at [574, 260] on icon at bounding box center [572, 253] width 14 height 14
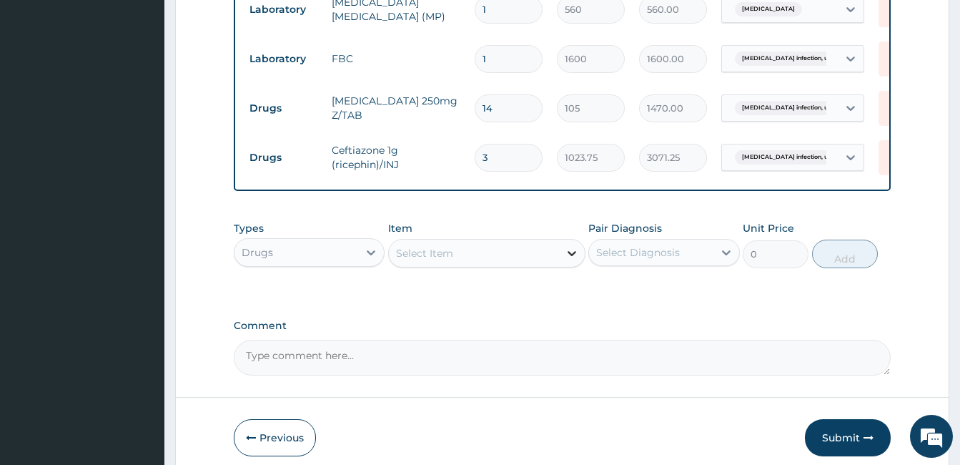
click at [574, 260] on icon at bounding box center [572, 253] width 14 height 14
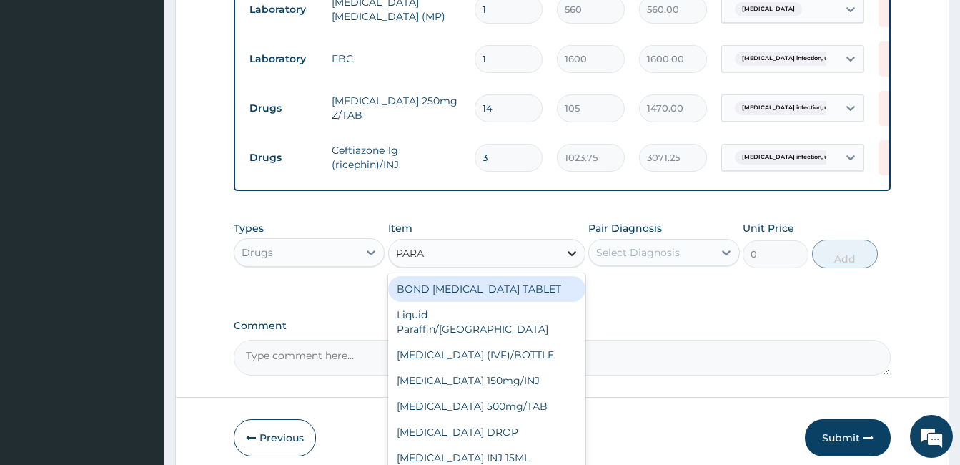
type input "PARAC"
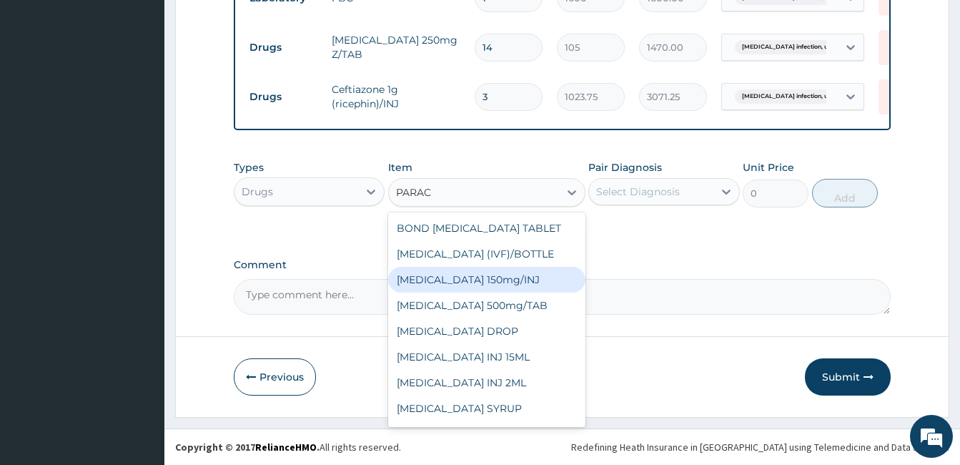
scroll to position [579, 0]
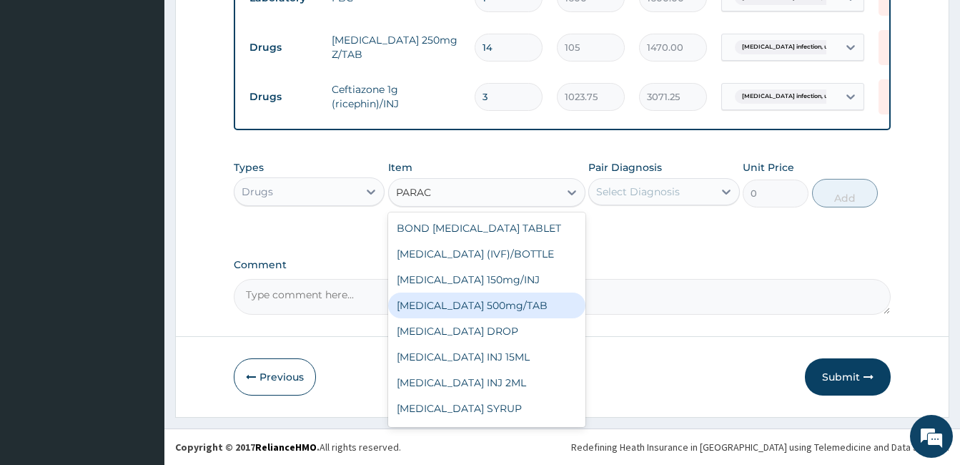
click at [485, 306] on div "PARACETAMOL 500mg/TAB" at bounding box center [486, 305] width 197 height 26
type input "5.25"
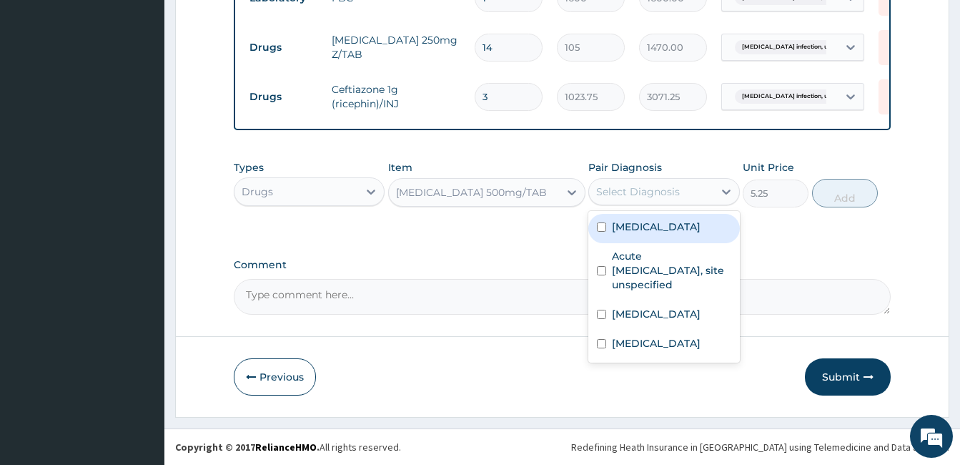
click at [686, 190] on div "Select Diagnosis" at bounding box center [651, 191] width 124 height 23
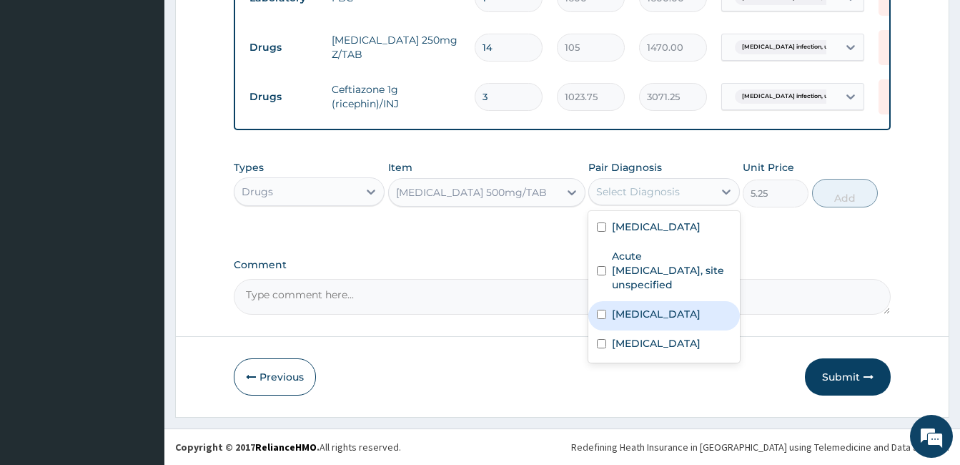
click at [601, 314] on input "checkbox" at bounding box center [601, 314] width 9 height 9
checkbox input "true"
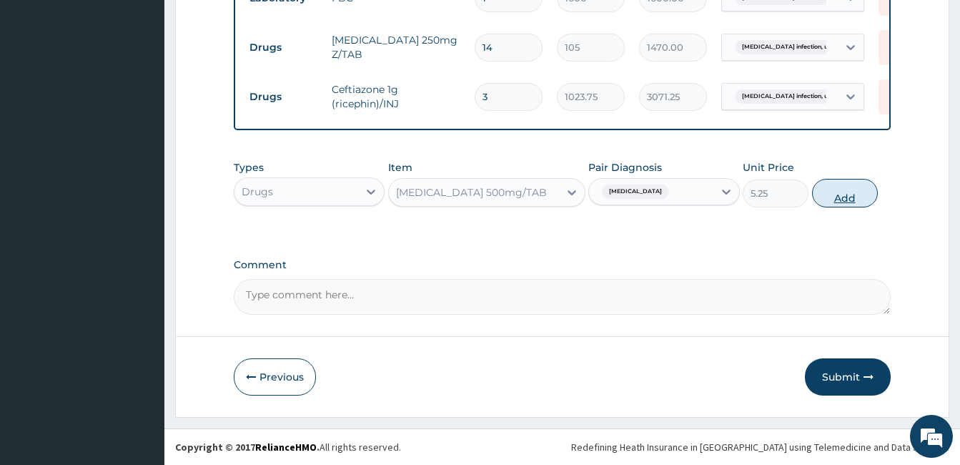
click at [847, 192] on button "Add" at bounding box center [845, 193] width 66 height 29
type input "0"
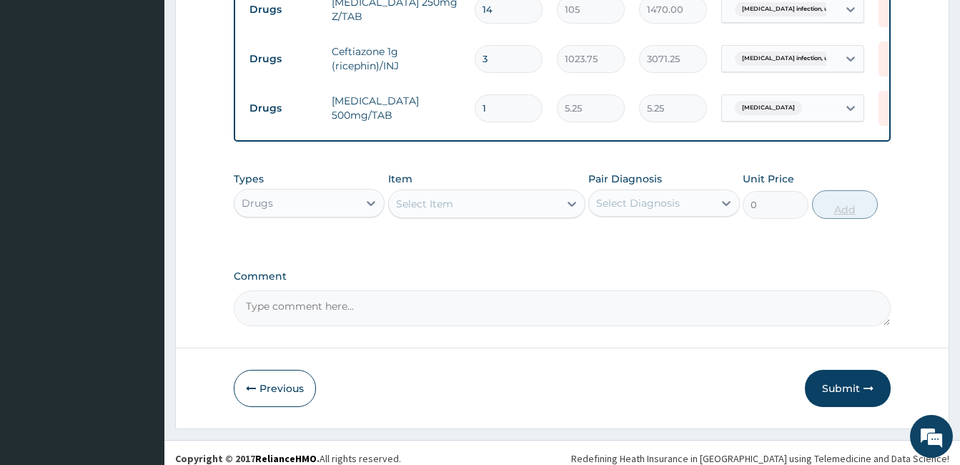
type input "15"
type input "78.75"
type input "15"
click at [536, 215] on div "Select Item" at bounding box center [474, 203] width 170 height 23
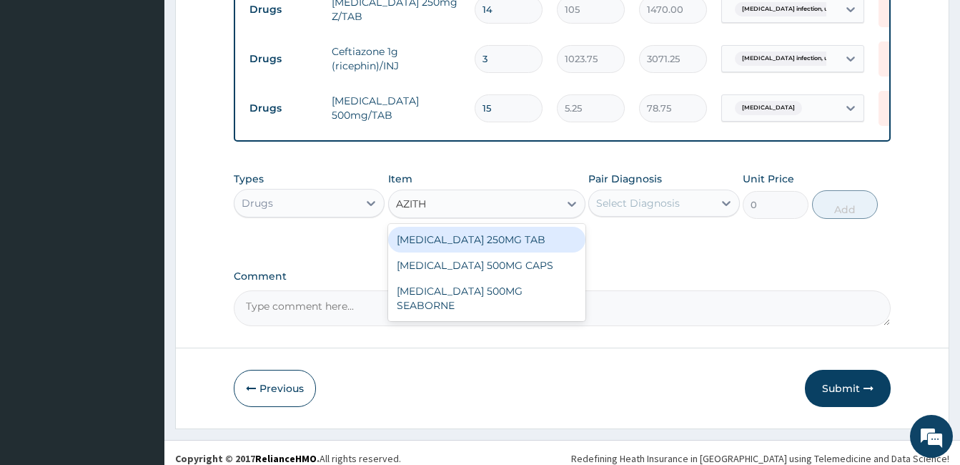
type input "AZITHR"
click at [533, 252] on div "AZITHROMYCIN 250MG TAB" at bounding box center [486, 240] width 197 height 26
type input "55.12"
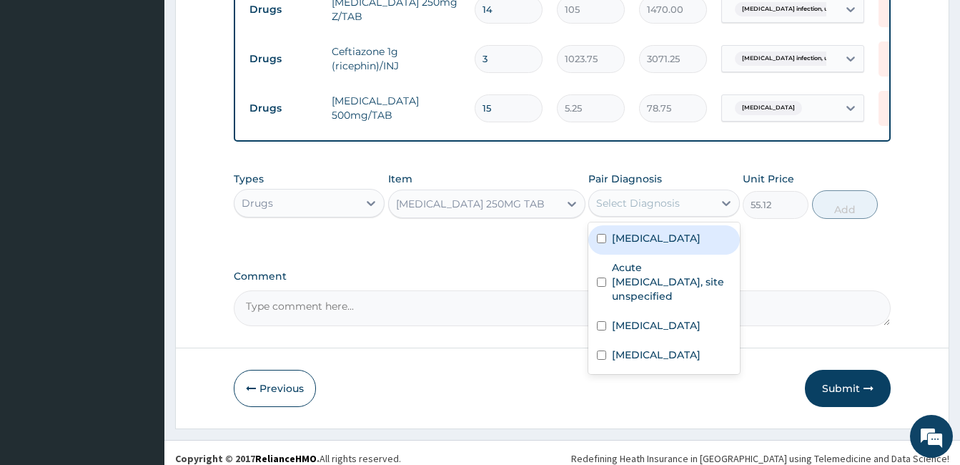
click at [676, 210] on div "Select Diagnosis" at bounding box center [638, 203] width 84 height 14
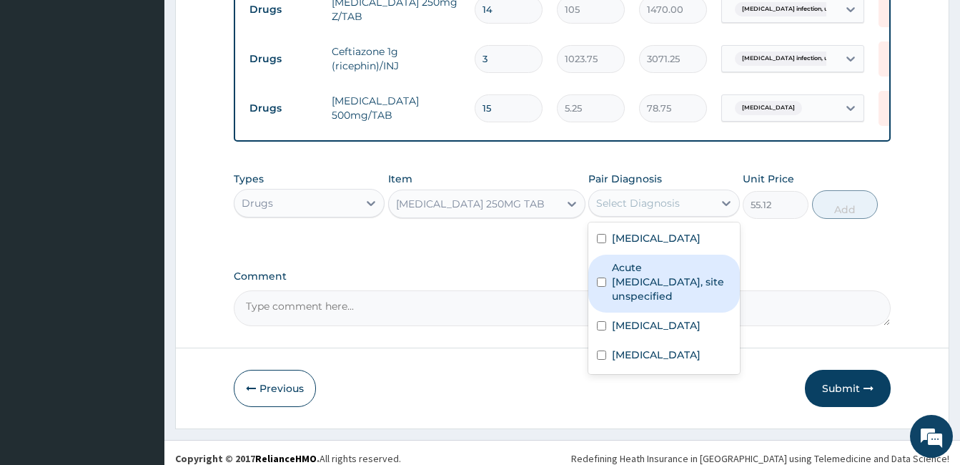
click at [601, 287] on input "checkbox" at bounding box center [601, 281] width 9 height 9
checkbox input "true"
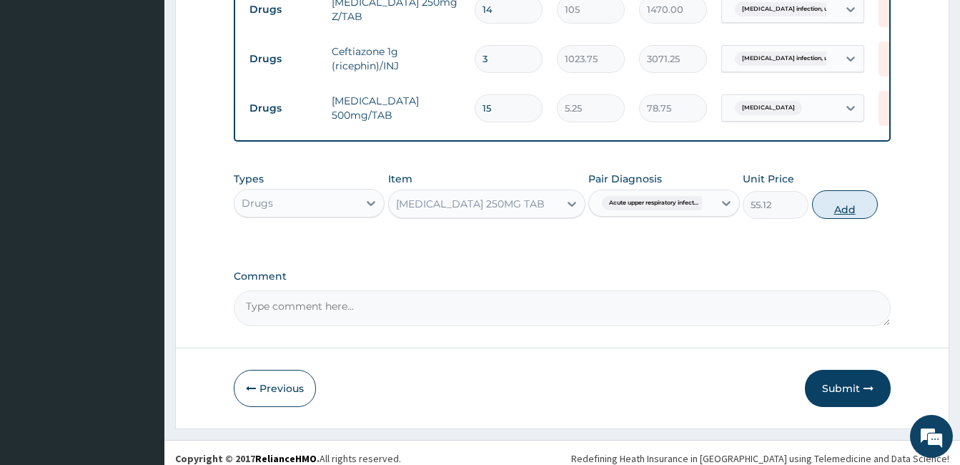
click at [852, 219] on button "Add" at bounding box center [845, 204] width 66 height 29
type input "0"
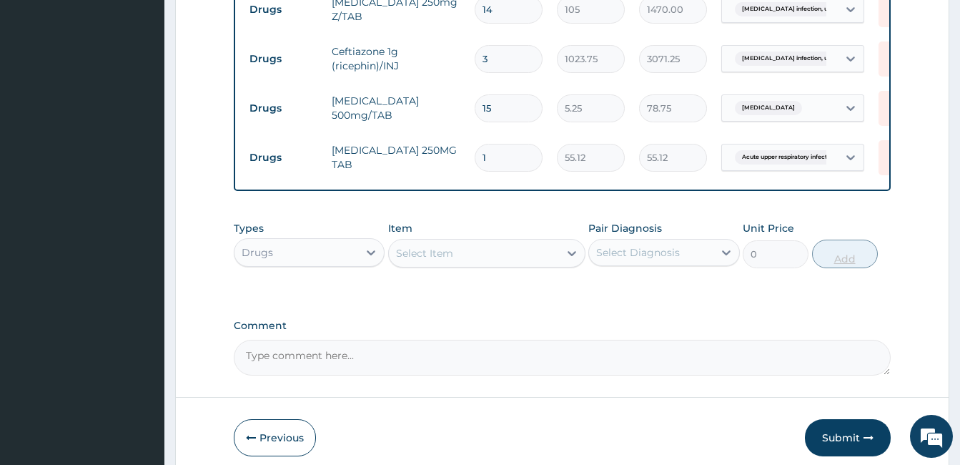
type input "14"
type input "771.68"
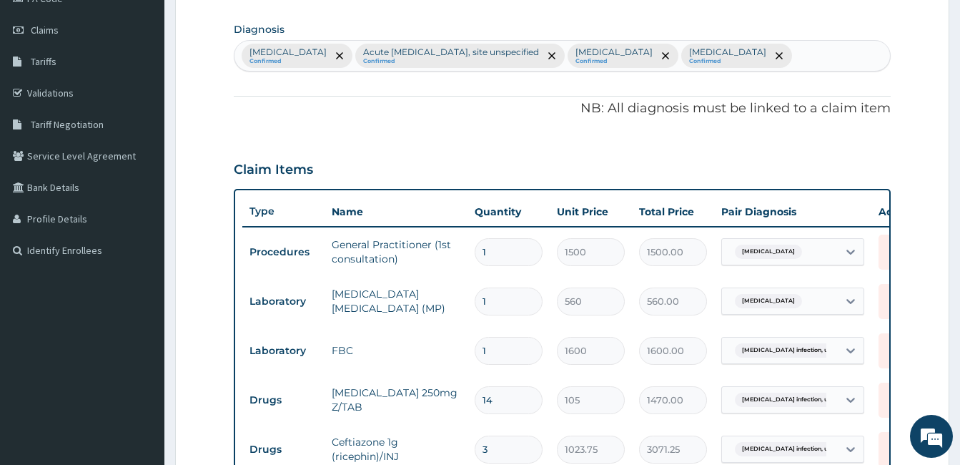
scroll to position [179, 0]
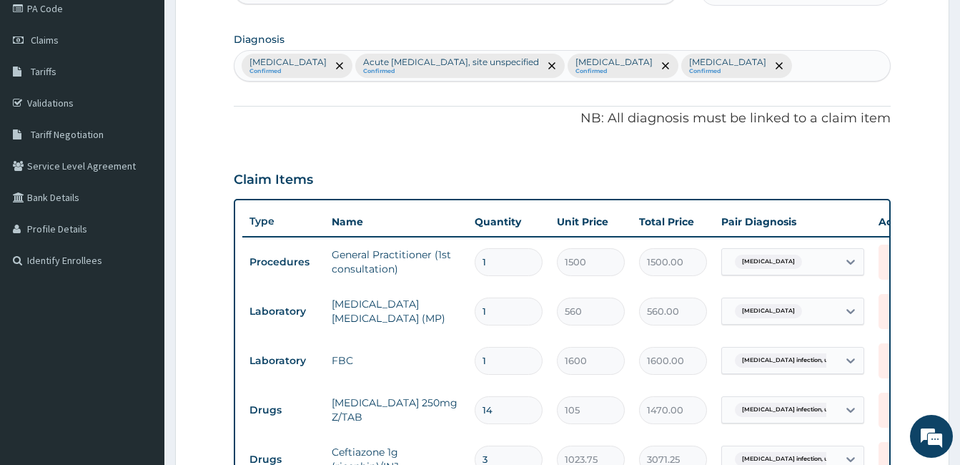
type input "14"
click at [478, 81] on div "Malaria, unspecified Confirmed Acute upper respiratory infection, site unspecif…" at bounding box center [563, 66] width 656 height 30
type input "COUGH"
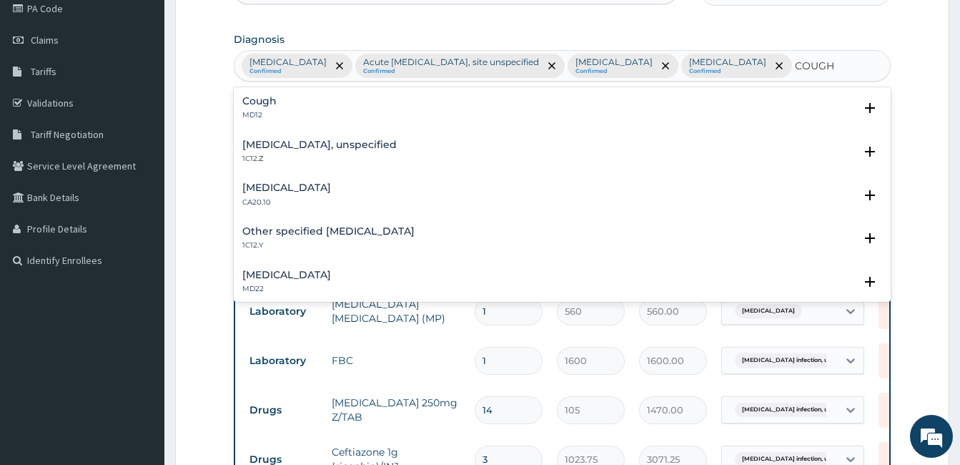
click at [285, 121] on div "Cough MD12" at bounding box center [562, 108] width 640 height 25
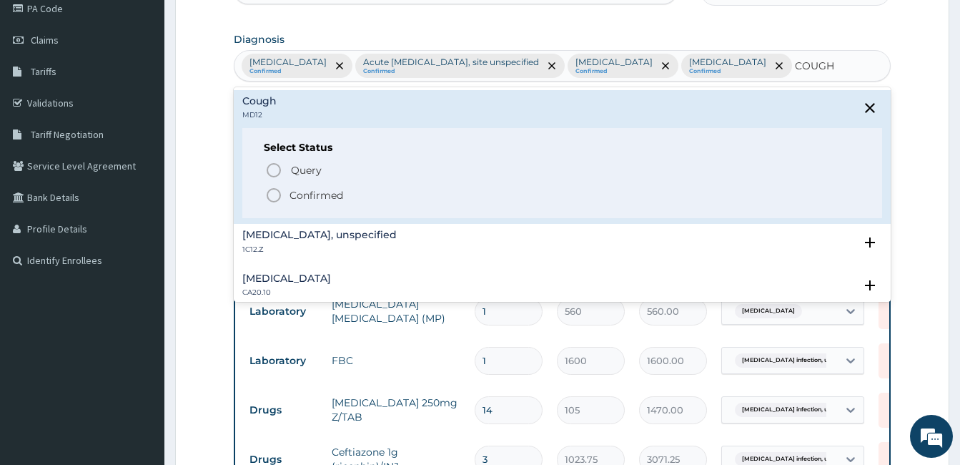
click at [273, 204] on icon "status option filled" at bounding box center [273, 195] width 17 height 17
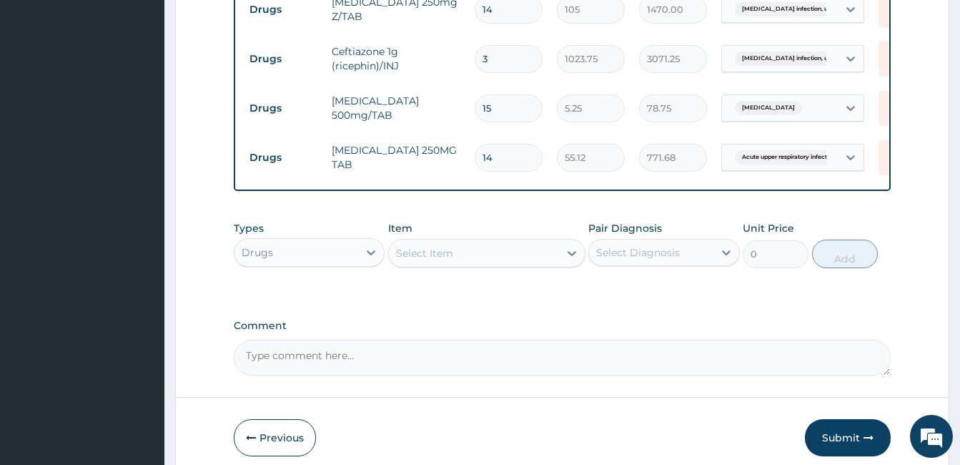
scroll to position [608, 0]
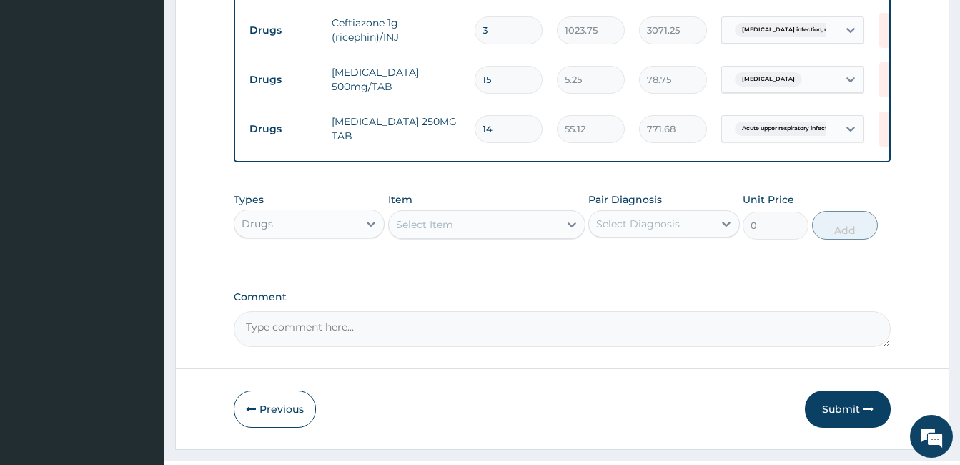
click at [455, 236] on div "Select Item" at bounding box center [474, 224] width 170 height 23
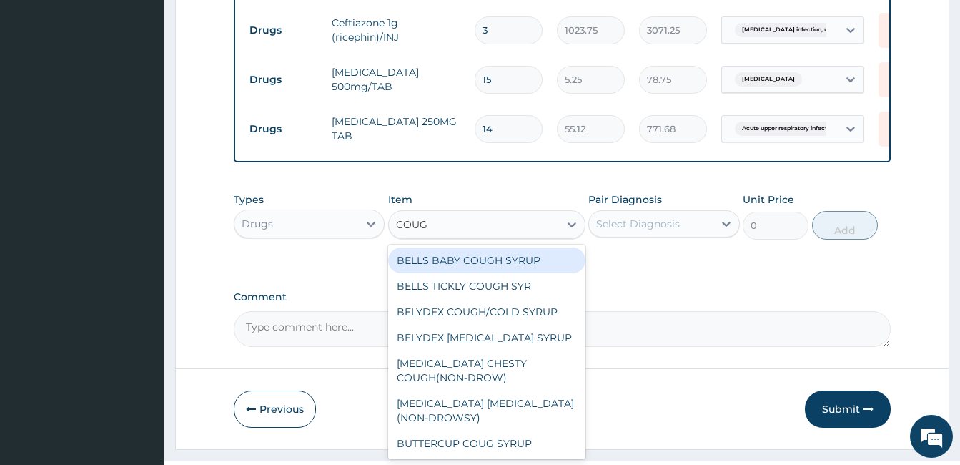
type input "COUGH"
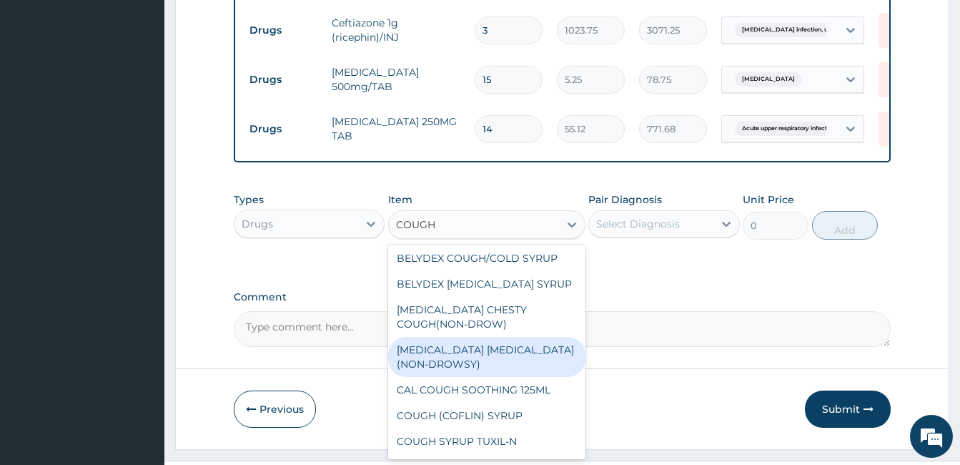
scroll to position [77, 0]
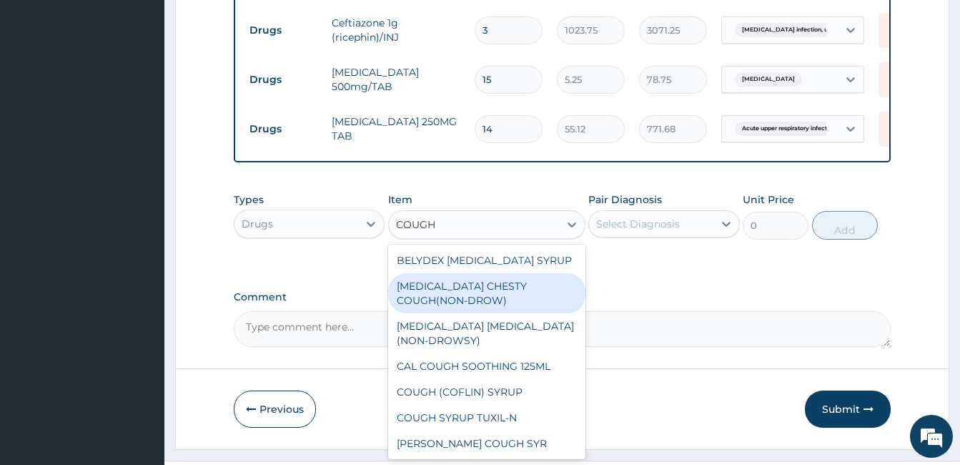
click at [492, 313] on div "BENYLIN CHESTY COUGH(NON-DROW)" at bounding box center [486, 293] width 197 height 40
type input "735"
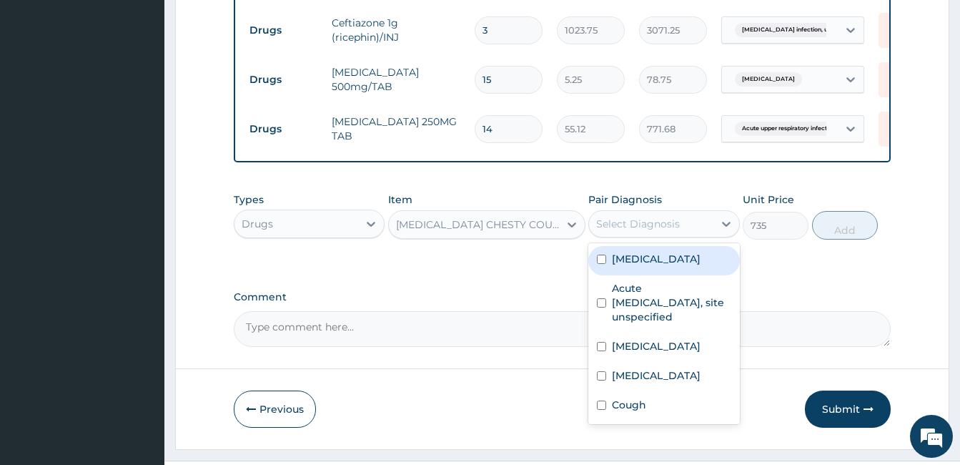
click at [627, 231] on div "Select Diagnosis" at bounding box center [638, 224] width 84 height 14
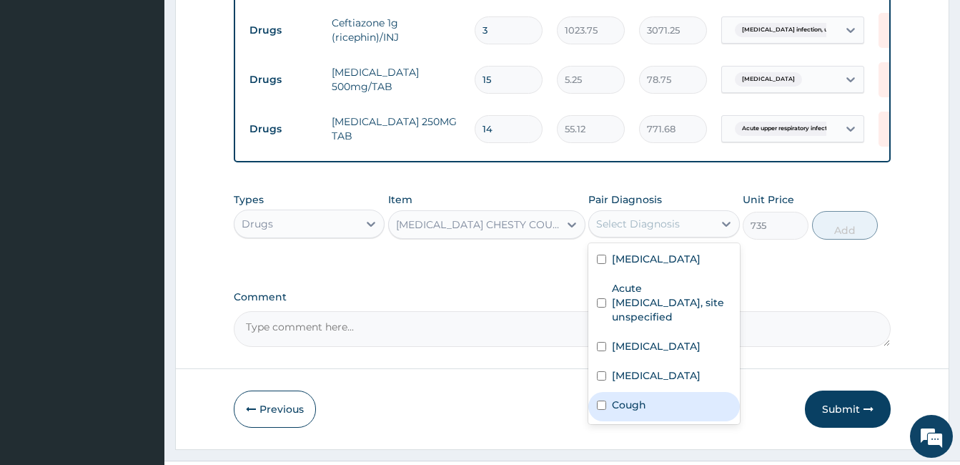
click at [604, 410] on input "checkbox" at bounding box center [601, 404] width 9 height 9
checkbox input "true"
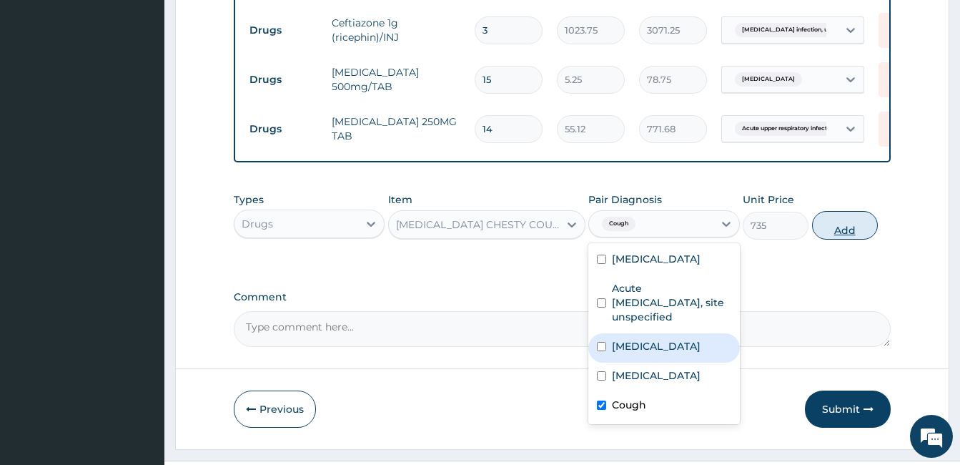
click at [850, 240] on button "Add" at bounding box center [845, 225] width 66 height 29
type input "0"
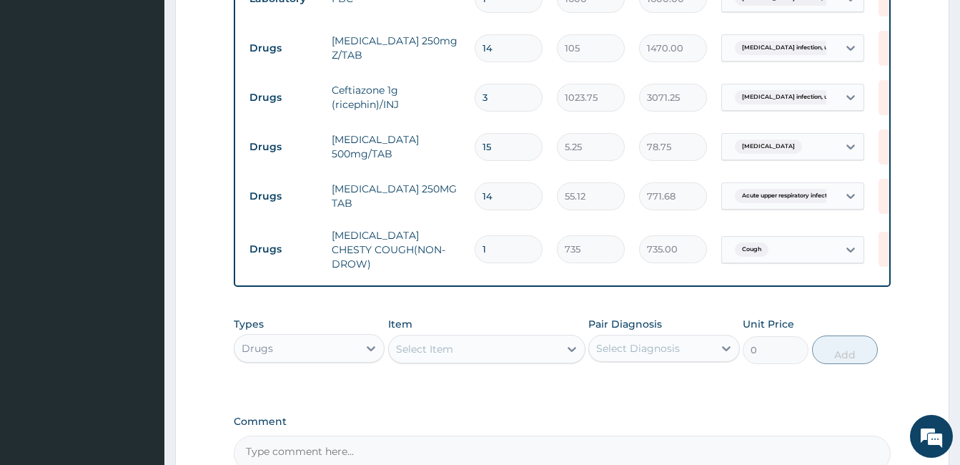
scroll to position [551, 0]
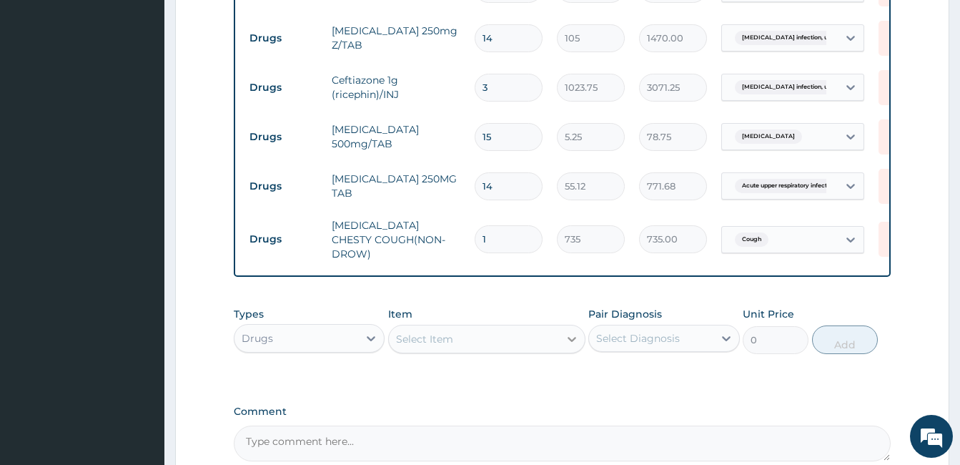
click at [571, 346] on icon at bounding box center [572, 339] width 14 height 14
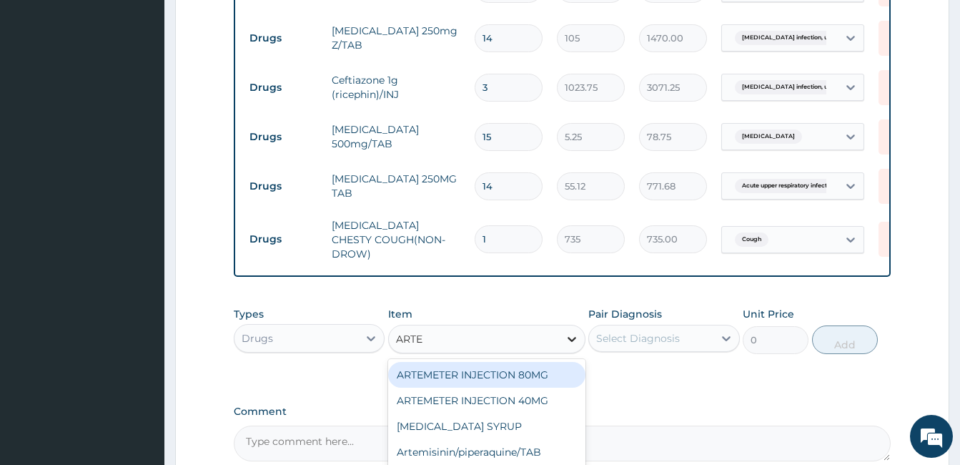
type input "ARTEM"
click at [522, 388] on div "ARTEMETER INJECTION 80MG" at bounding box center [486, 375] width 197 height 26
type input "210"
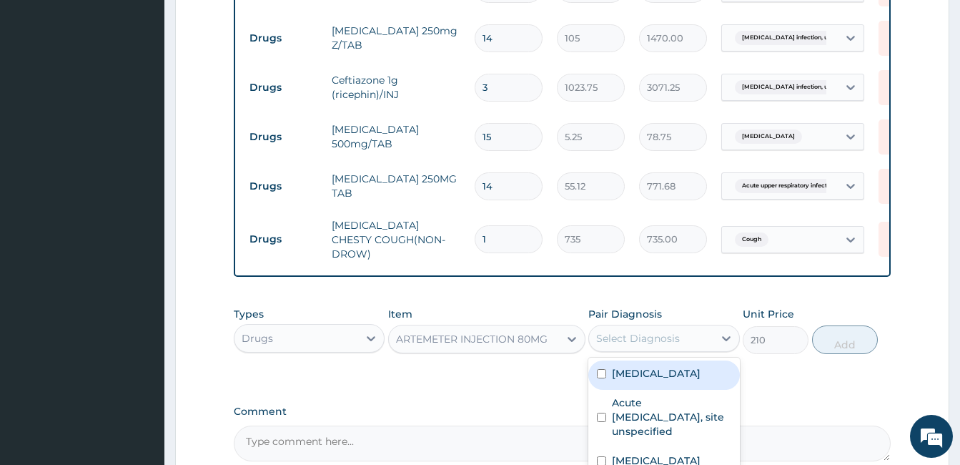
click at [661, 345] on div "Select Diagnosis" at bounding box center [638, 338] width 84 height 14
click at [601, 378] on input "checkbox" at bounding box center [601, 373] width 9 height 9
checkbox input "true"
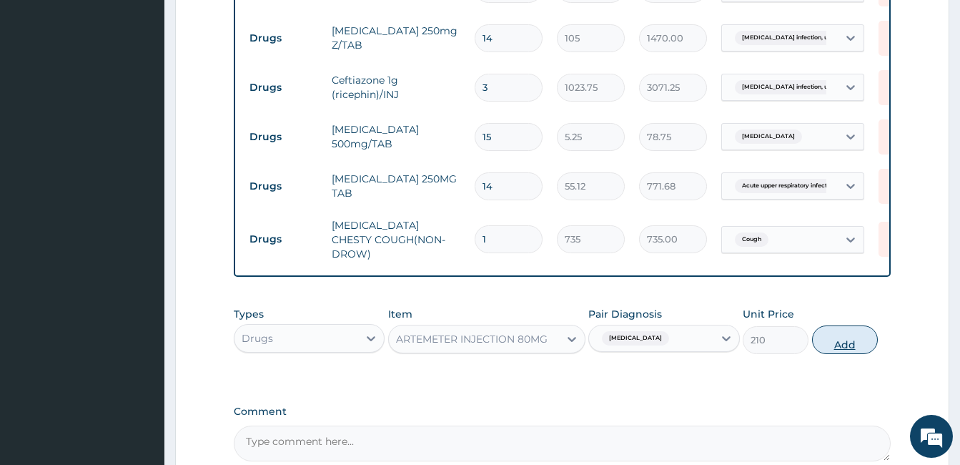
click at [843, 354] on button "Add" at bounding box center [845, 339] width 66 height 29
type input "0"
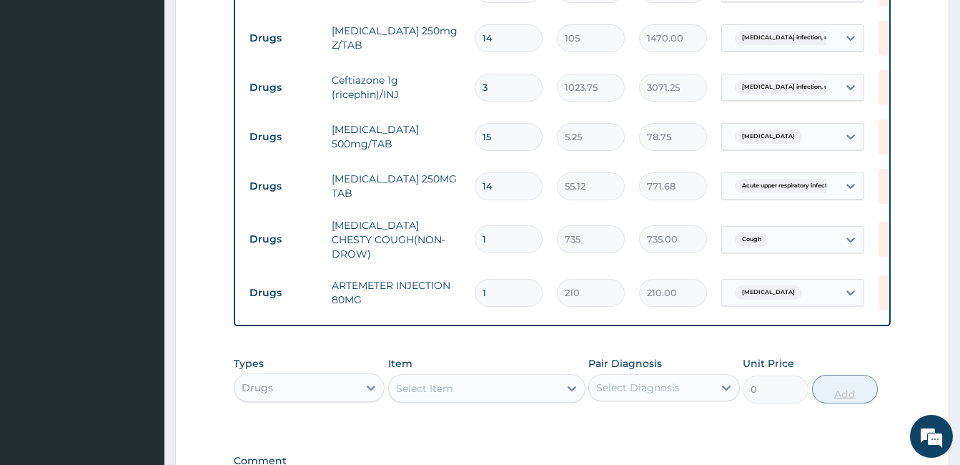
type input "0.00"
type input "3"
type input "630.00"
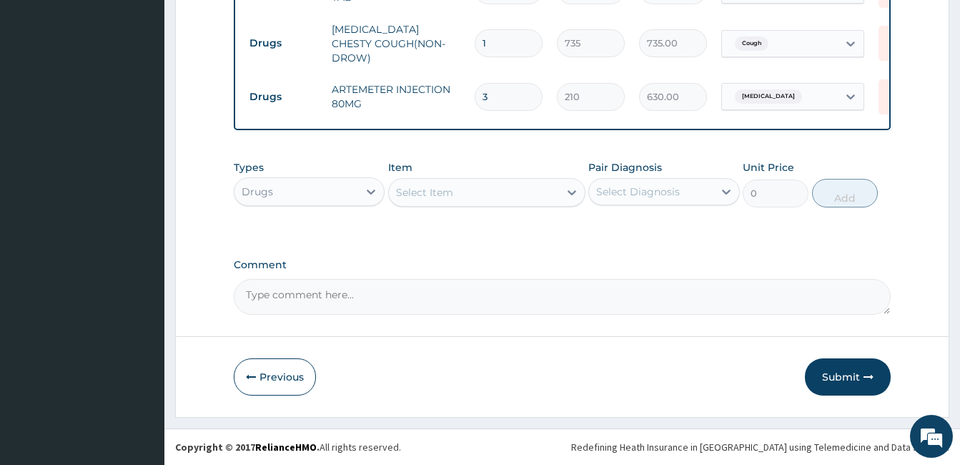
scroll to position [777, 0]
type input "3"
click at [852, 374] on button "Submit" at bounding box center [848, 376] width 86 height 37
